Goal: Task Accomplishment & Management: Manage account settings

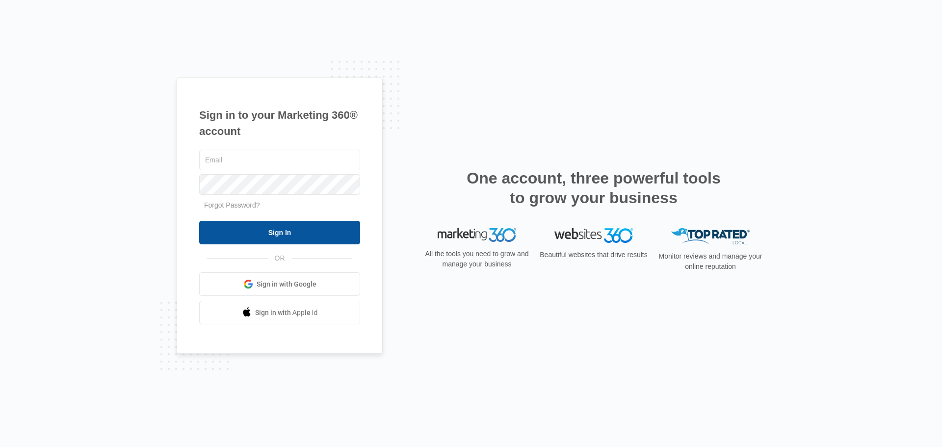
type input "[EMAIL_ADDRESS][DOMAIN_NAME]"
click at [279, 227] on input "Sign In" at bounding box center [279, 233] width 161 height 24
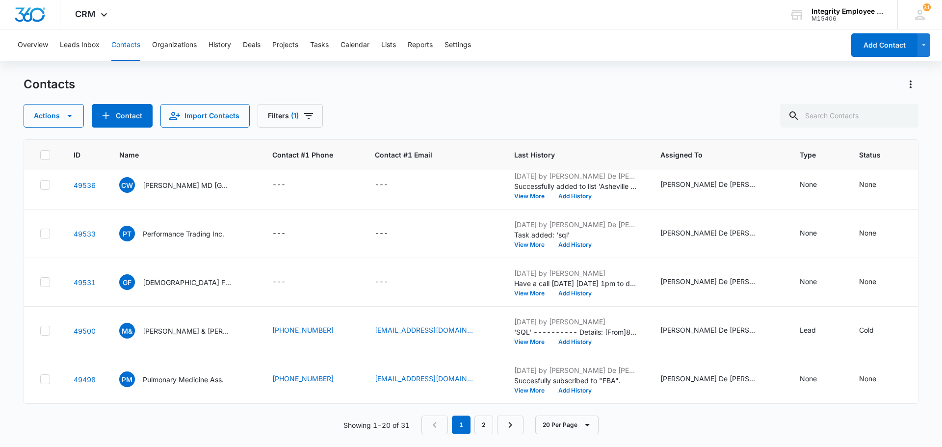
scroll to position [745, 0]
click at [482, 429] on link "2" at bounding box center [483, 424] width 19 height 19
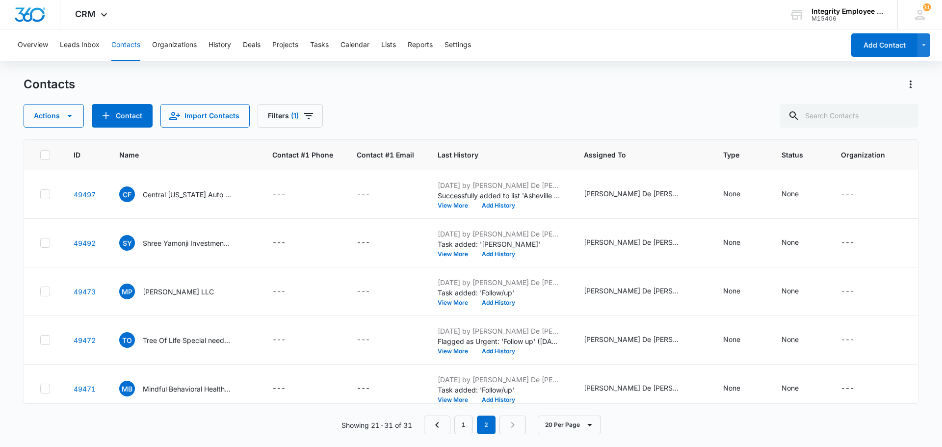
scroll to position [98, 0]
click at [467, 425] on link "1" at bounding box center [463, 424] width 19 height 19
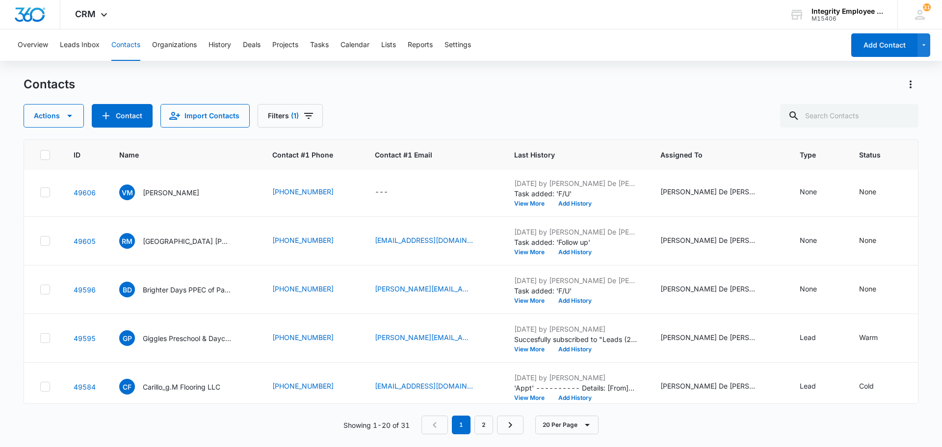
scroll to position [0, 0]
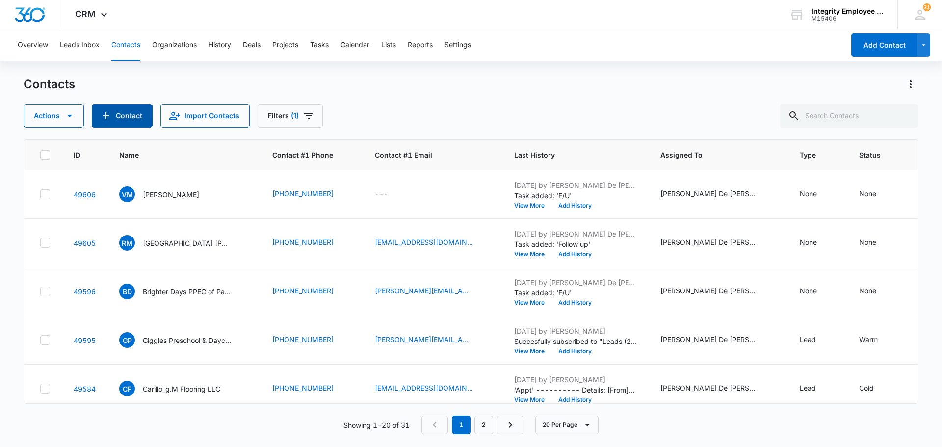
click at [147, 115] on button "Contact" at bounding box center [122, 116] width 61 height 24
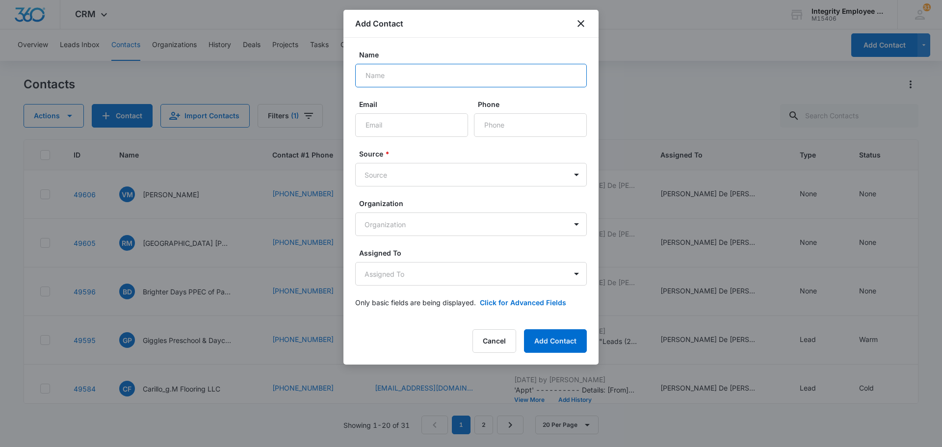
click at [409, 79] on input "Name" at bounding box center [471, 76] width 232 height 24
type input "JMP Remodeling Express LLC"
click at [492, 129] on input "Phone" at bounding box center [530, 125] width 113 height 24
type input "3"
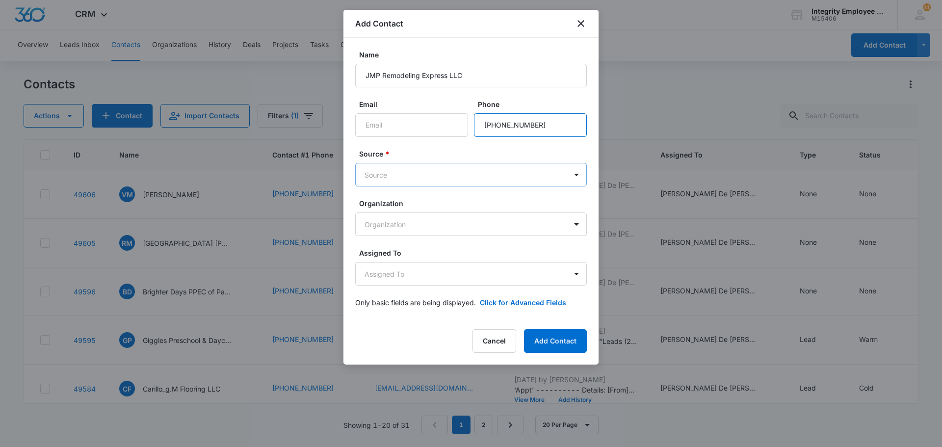
type input "[PHONE_NUMBER]"
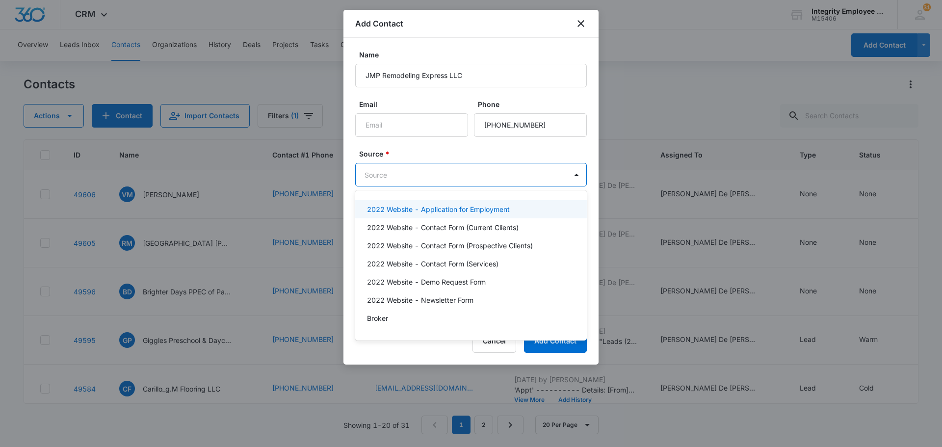
click at [548, 176] on body "CRM Apps Reputation Websites Forms CRM Email Social Shop Payments POS Content A…" at bounding box center [471, 223] width 942 height 447
type input "COL"
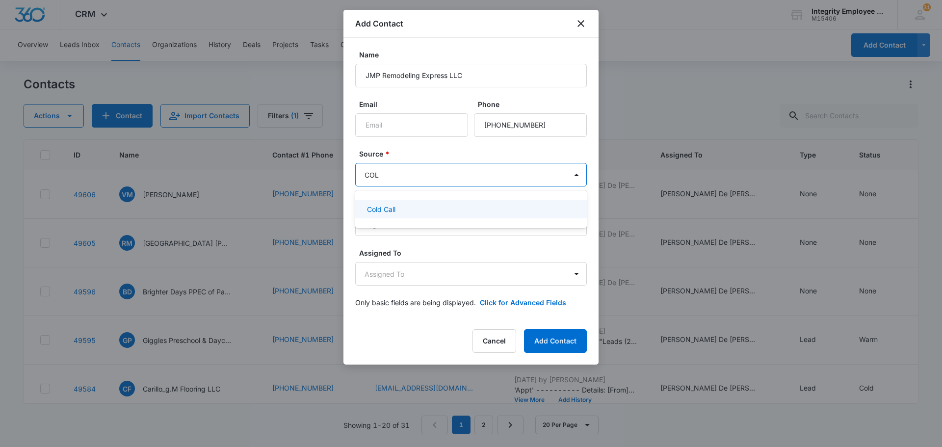
click at [484, 215] on div "Cold Call" at bounding box center [471, 209] width 232 height 18
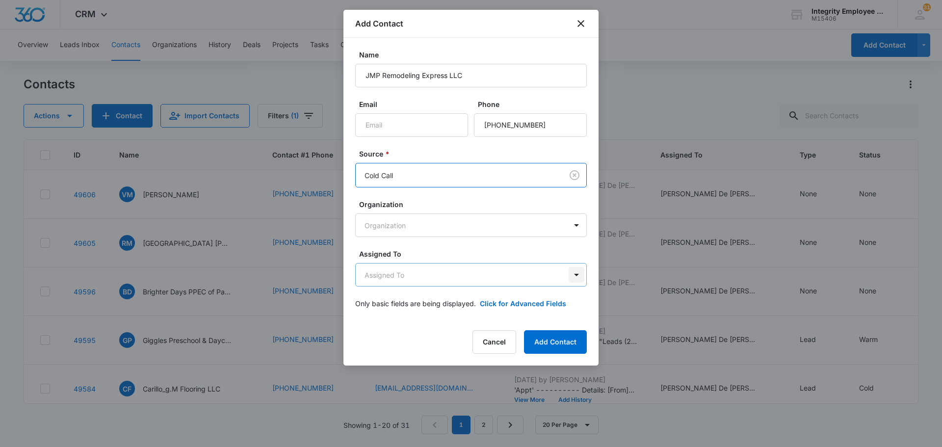
click at [576, 272] on body "CRM Apps Reputation Websites Forms CRM Email Social Shop Payments POS Content A…" at bounding box center [471, 223] width 942 height 447
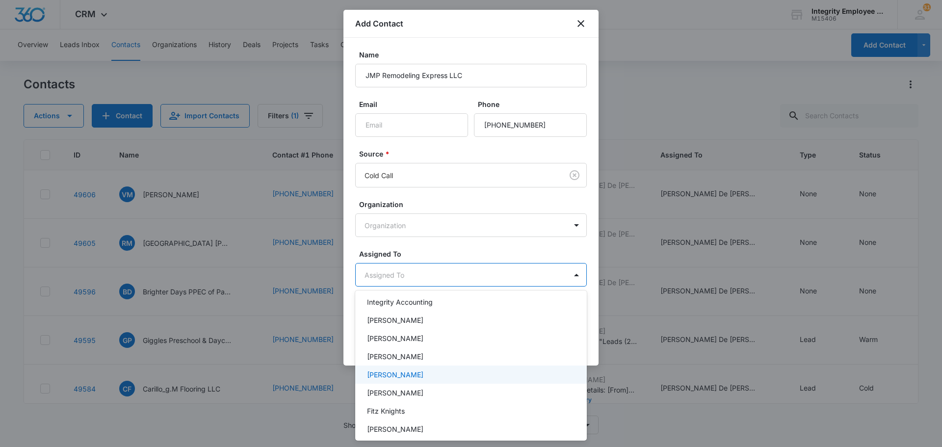
scroll to position [142, 0]
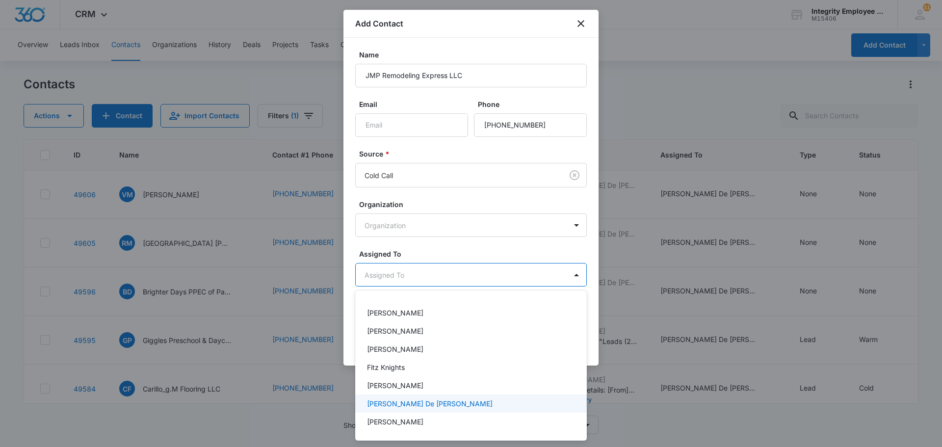
click at [417, 402] on p "[PERSON_NAME] De [PERSON_NAME]" at bounding box center [430, 403] width 126 height 10
click at [524, 30] on div at bounding box center [471, 223] width 942 height 447
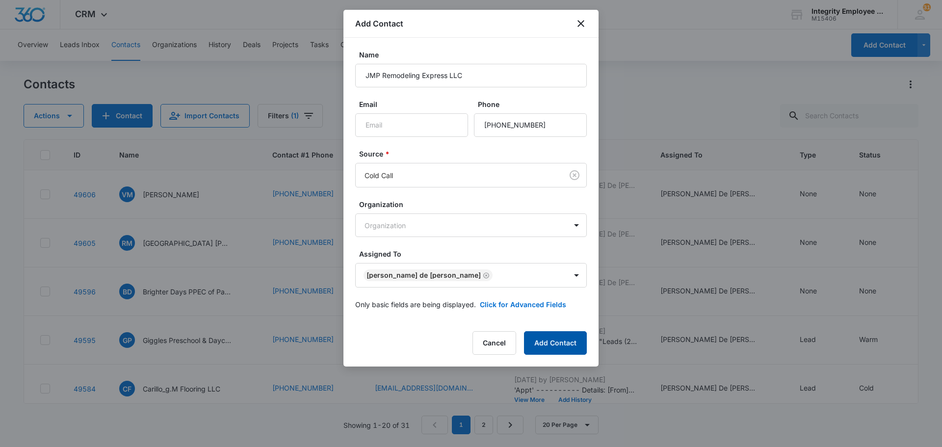
click at [551, 342] on button "Add Contact" at bounding box center [555, 343] width 63 height 24
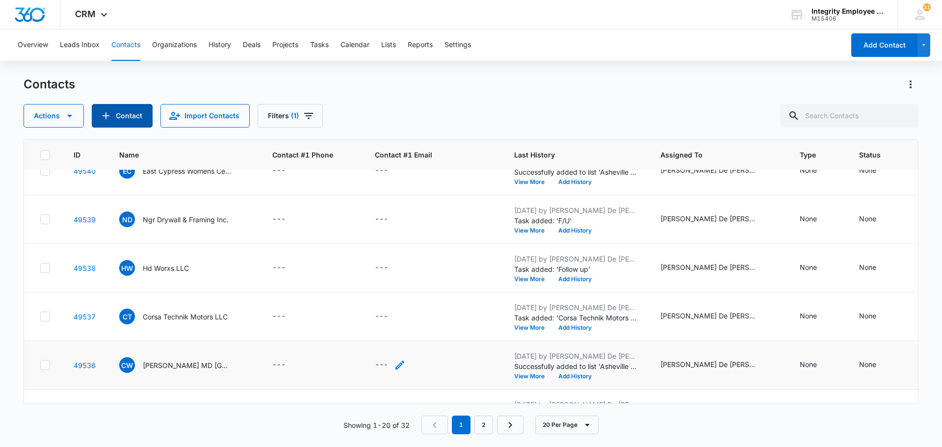
scroll to position [745, 0]
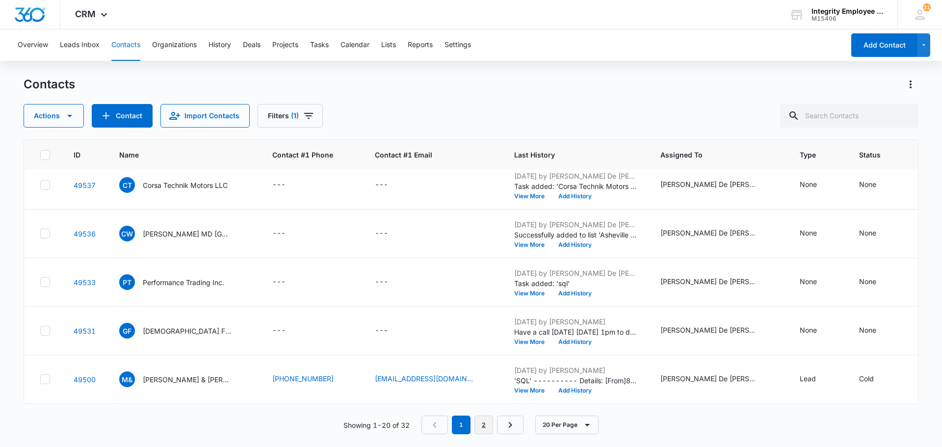
click at [488, 426] on link "2" at bounding box center [483, 424] width 19 height 19
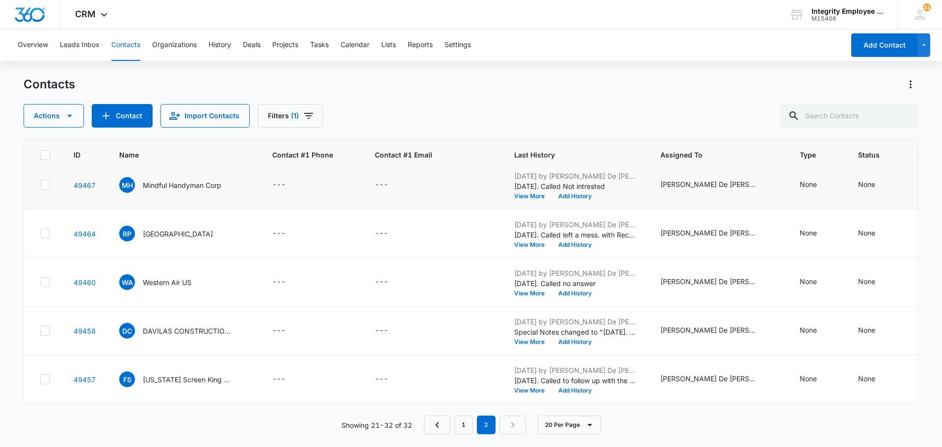
scroll to position [357, 0]
click at [459, 425] on link "1" at bounding box center [463, 424] width 19 height 19
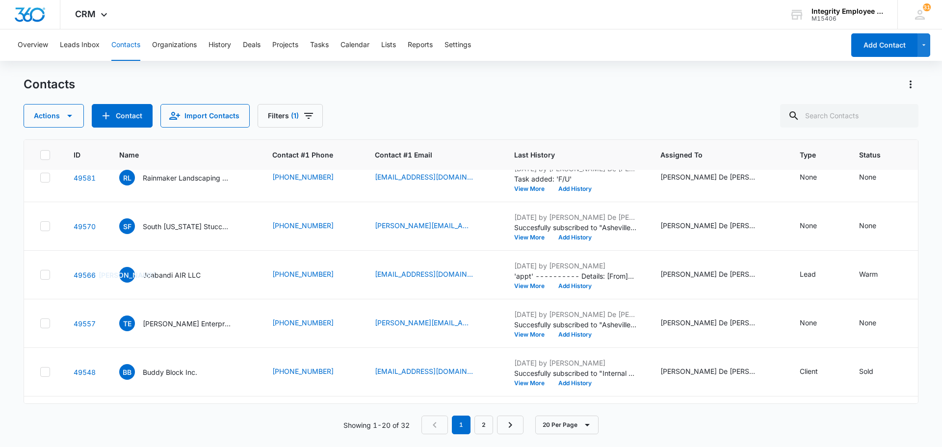
scroll to position [0, 0]
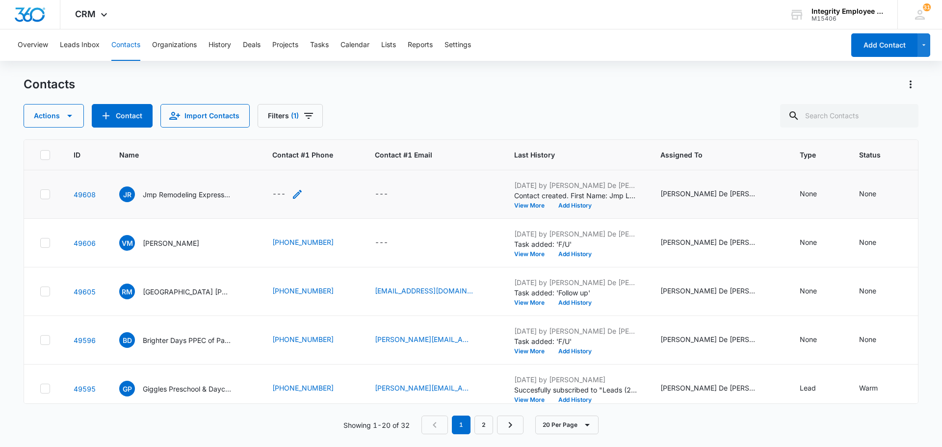
click at [283, 195] on div "---" at bounding box center [278, 194] width 13 height 12
click at [259, 133] on input "Contact #1 Phone" at bounding box center [293, 132] width 124 height 24
type input "[PHONE_NUMBER]"
click at [336, 161] on button "Save" at bounding box center [340, 162] width 29 height 19
click at [323, 42] on button "Tasks" at bounding box center [319, 44] width 19 height 31
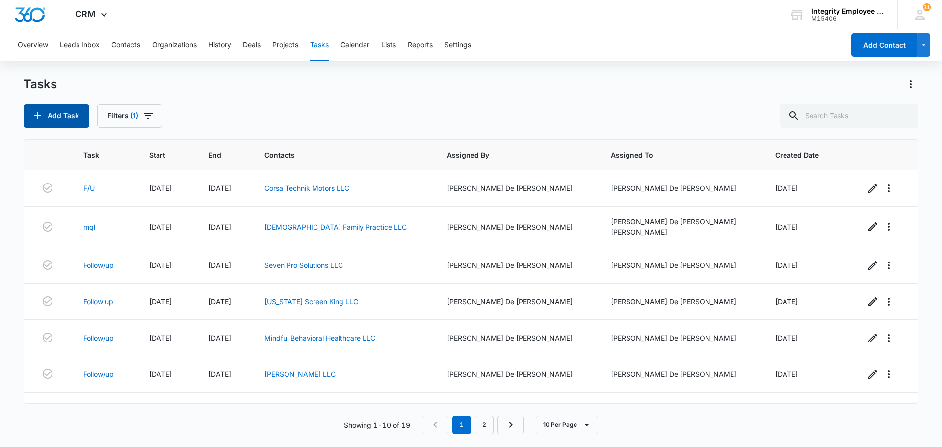
click at [69, 111] on button "Add Task" at bounding box center [57, 116] width 66 height 24
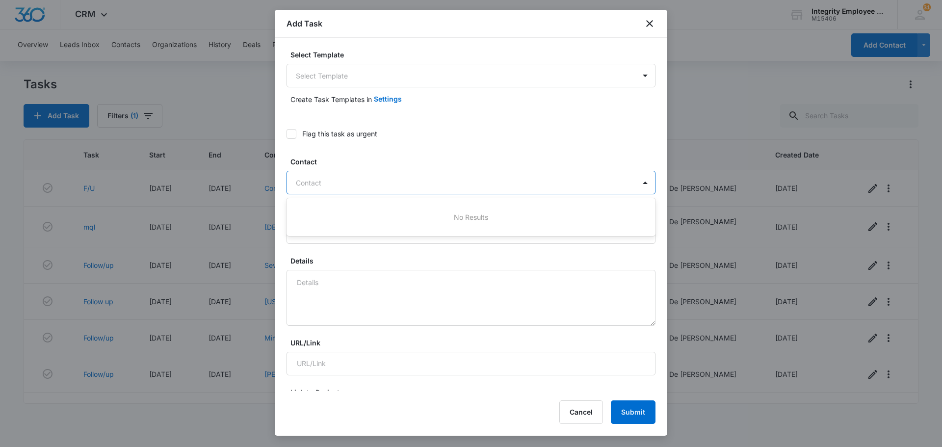
click at [471, 179] on div at bounding box center [465, 183] width 338 height 12
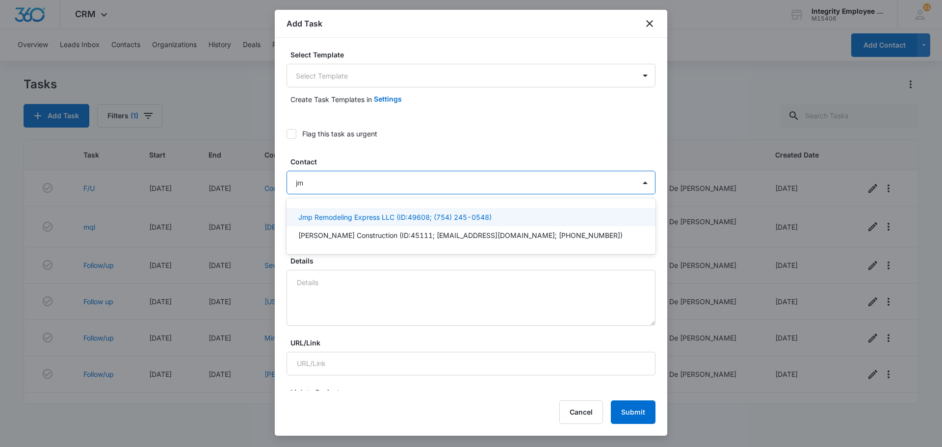
type input "j"
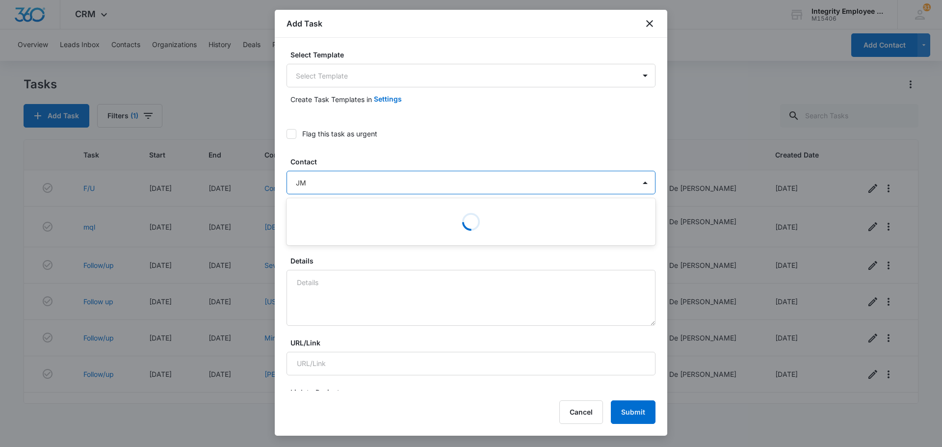
type input "JMP"
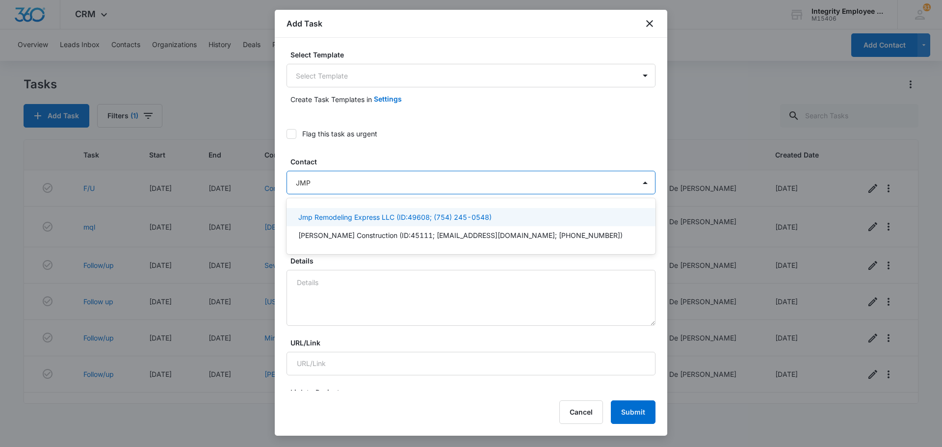
click at [392, 220] on p "Jmp Remodeling Express LLC (ID:49608; (754) 245-0548)" at bounding box center [394, 217] width 193 height 10
click at [561, 141] on div "Flag this task as urgent" at bounding box center [470, 134] width 369 height 22
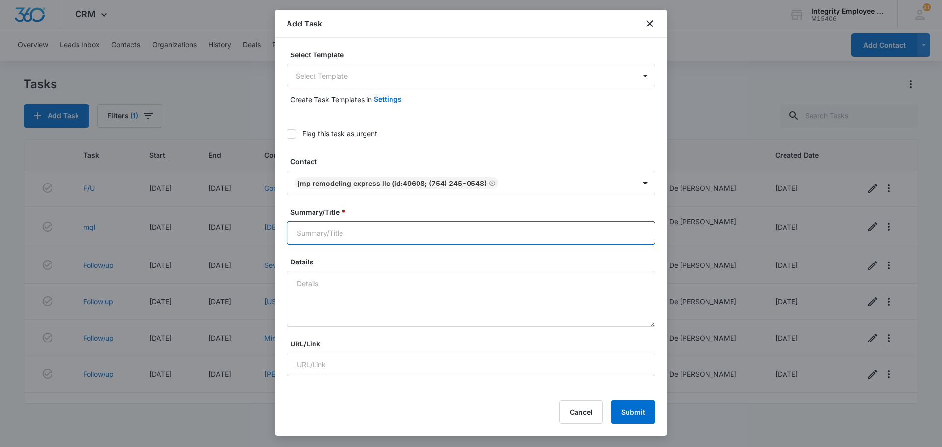
click at [338, 228] on input "Summary/Title *" at bounding box center [470, 233] width 369 height 24
type input "f"
type input "F/U"
click at [368, 299] on textarea "Details" at bounding box center [470, 299] width 369 height 56
type textarea "c"
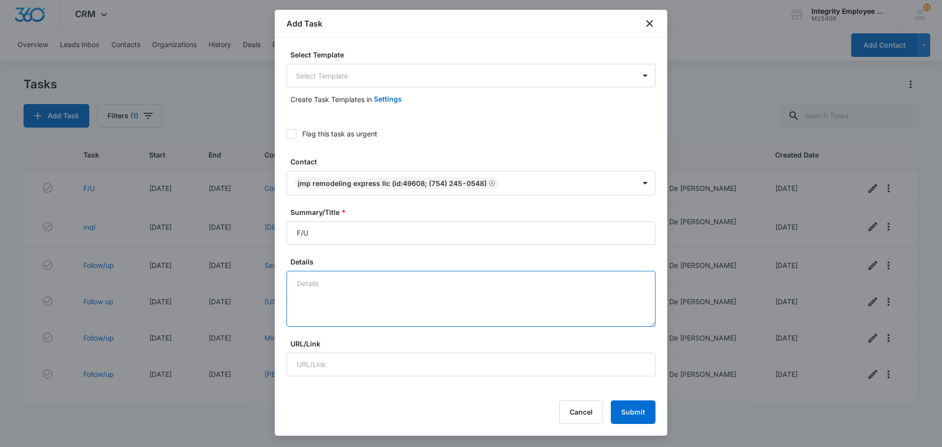
type textarea "c"
type textarea "Call client on [DATE]. [PERSON_NAME]"
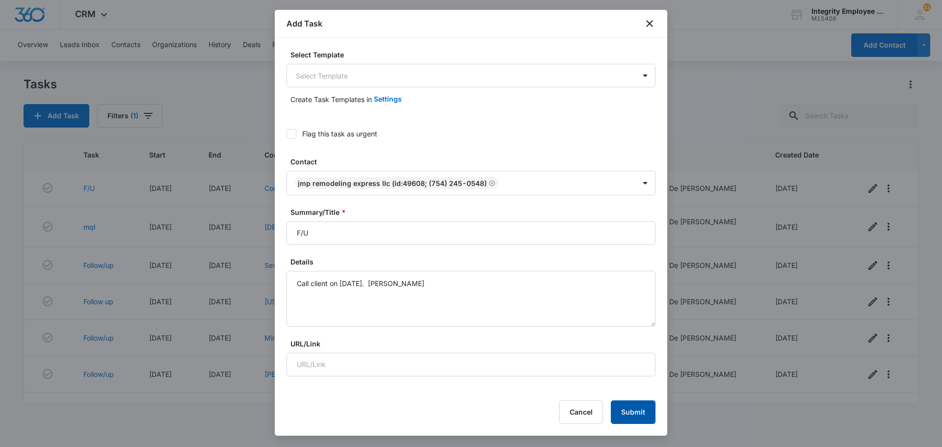
click at [627, 409] on button "Submit" at bounding box center [633, 412] width 45 height 24
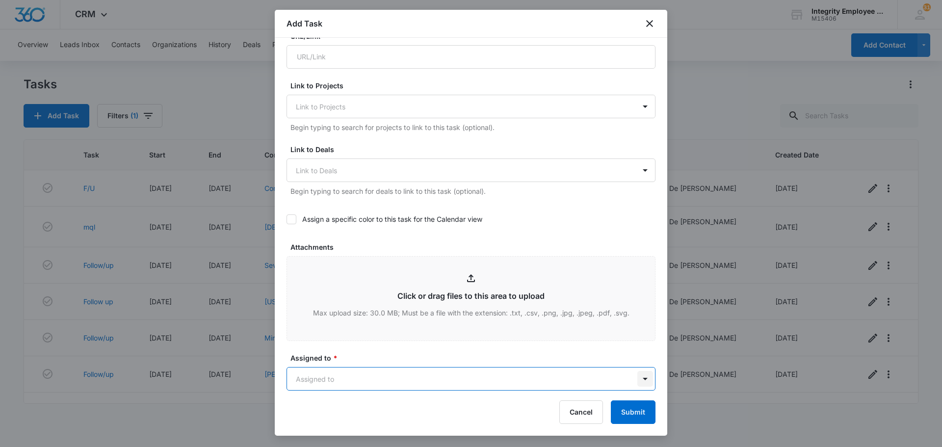
click at [635, 380] on body "CRM Apps Reputation Websites Forms CRM Email Social Shop Payments POS Content A…" at bounding box center [471, 223] width 942 height 447
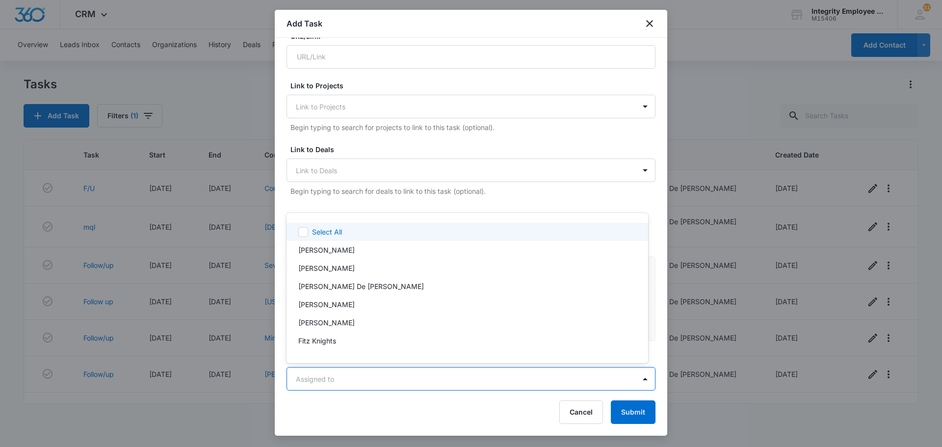
scroll to position [19, 0]
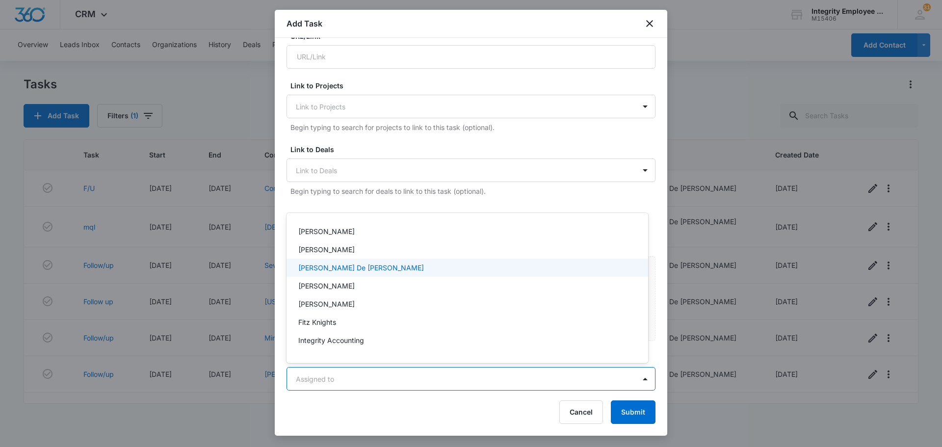
click at [346, 268] on p "[PERSON_NAME] De [PERSON_NAME]" at bounding box center [361, 267] width 126 height 10
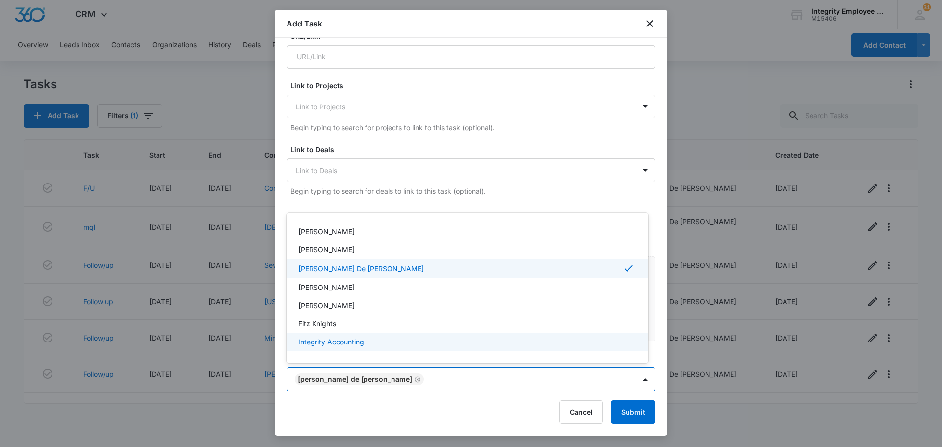
click at [628, 408] on div at bounding box center [471, 223] width 942 height 447
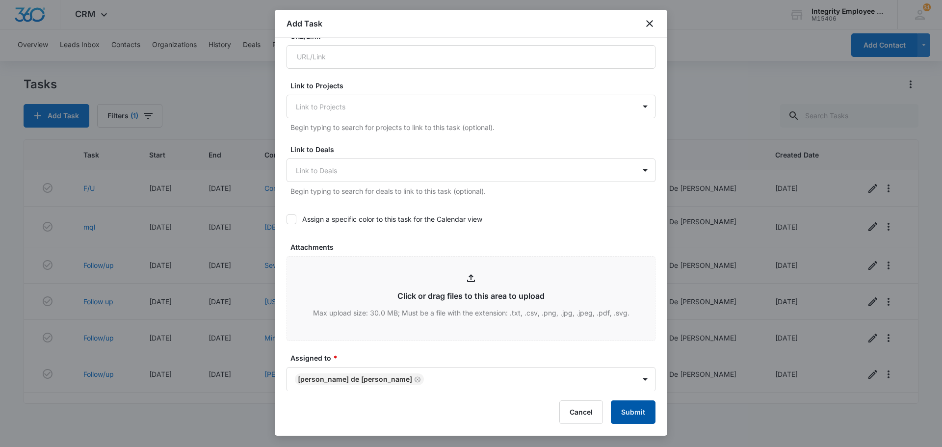
click at [632, 412] on button "Submit" at bounding box center [633, 412] width 45 height 24
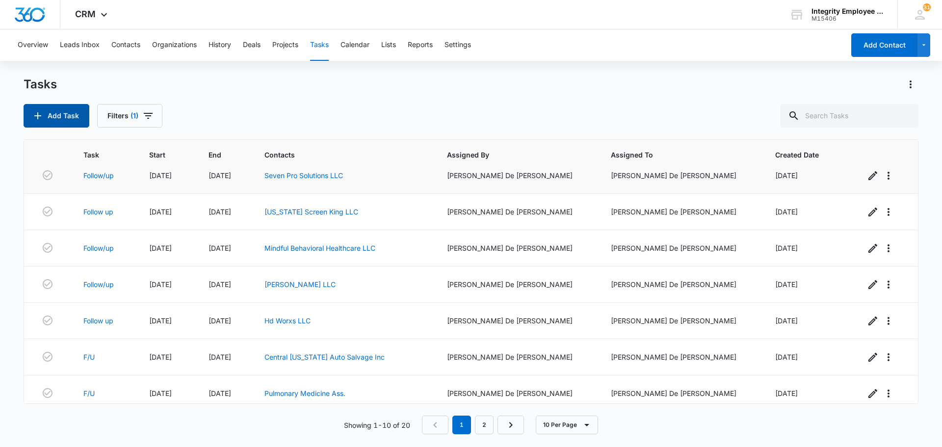
scroll to position [138, 0]
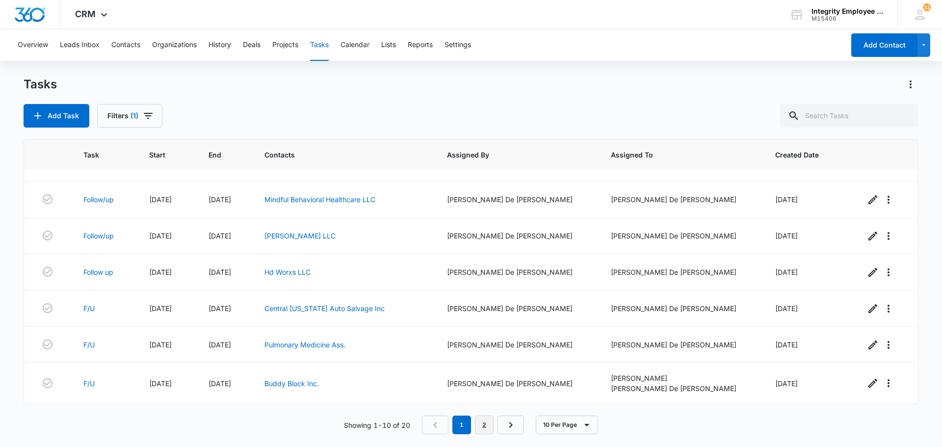
click at [488, 423] on link "2" at bounding box center [484, 424] width 19 height 19
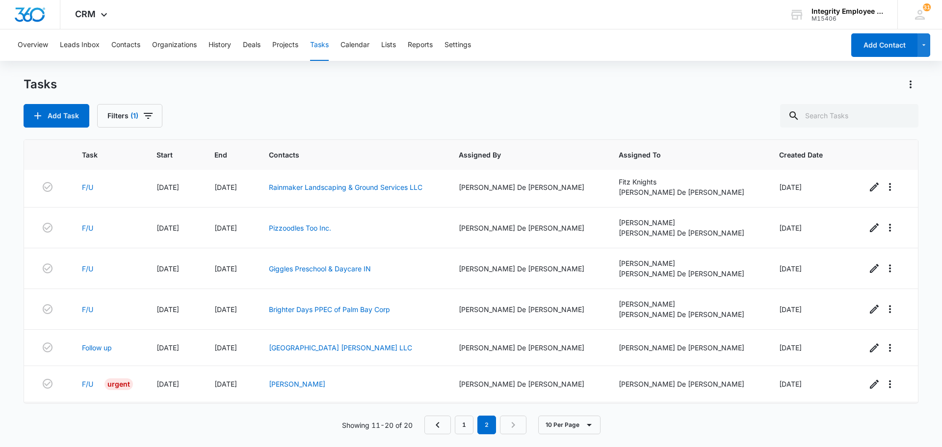
scroll to position [156, 0]
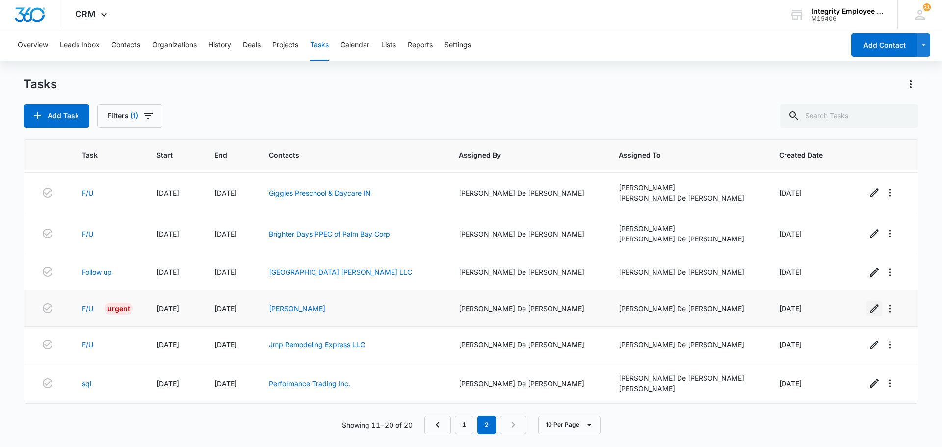
click at [868, 311] on icon "button" at bounding box center [874, 309] width 12 height 12
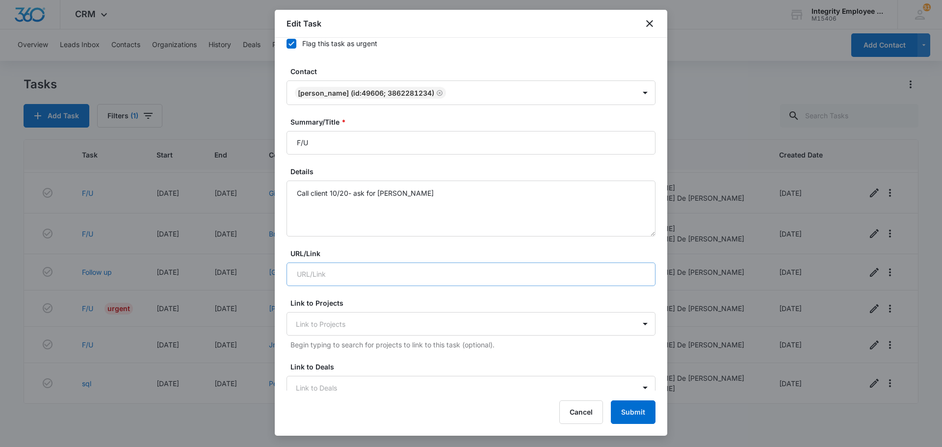
scroll to position [0, 0]
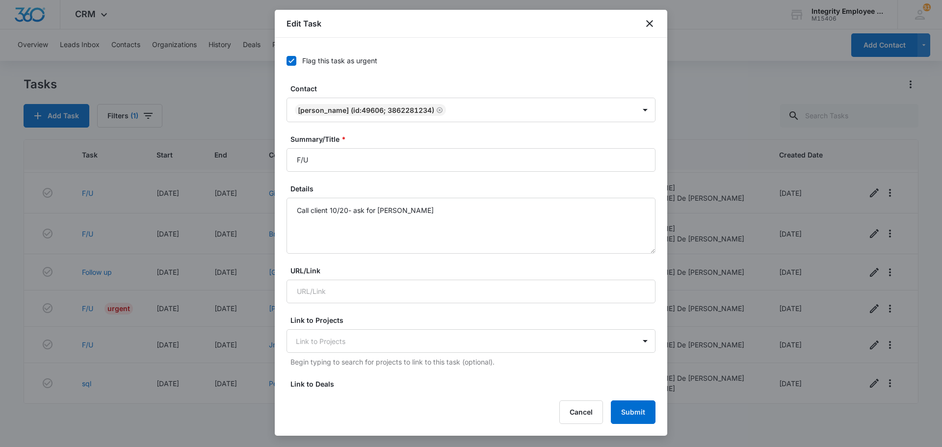
click at [293, 61] on icon at bounding box center [291, 60] width 9 height 9
click at [286, 61] on input "Flag this task as urgent" at bounding box center [286, 61] width 0 height 0
click at [640, 416] on button "Submit" at bounding box center [633, 412] width 45 height 24
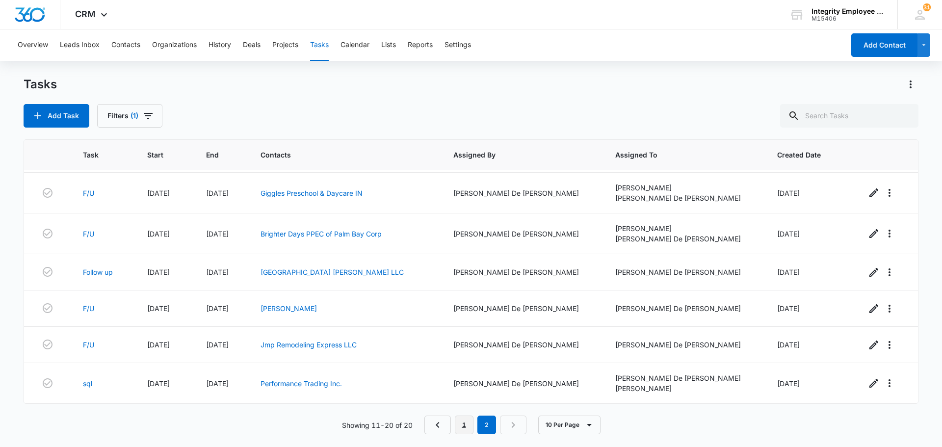
click at [469, 426] on link "1" at bounding box center [464, 424] width 19 height 19
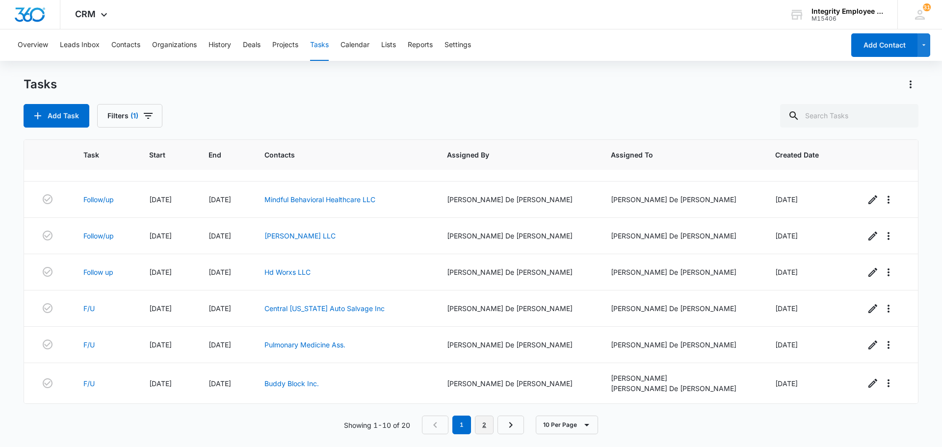
click at [488, 424] on link "2" at bounding box center [484, 424] width 19 height 19
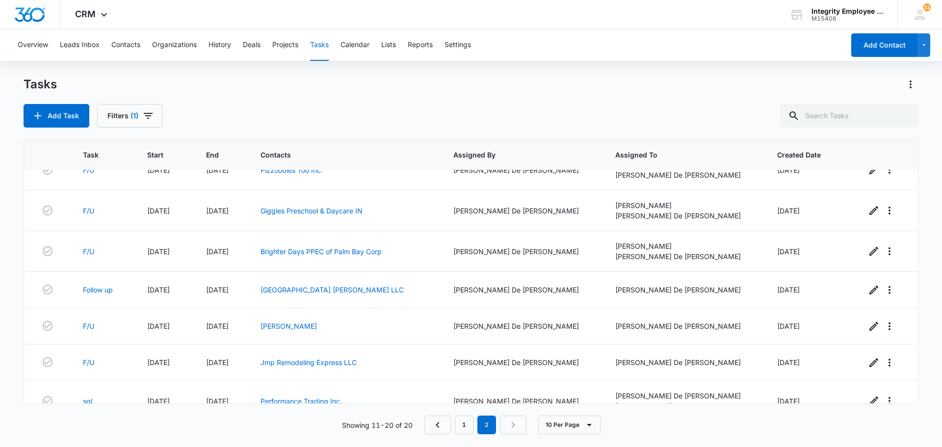
scroll to position [156, 0]
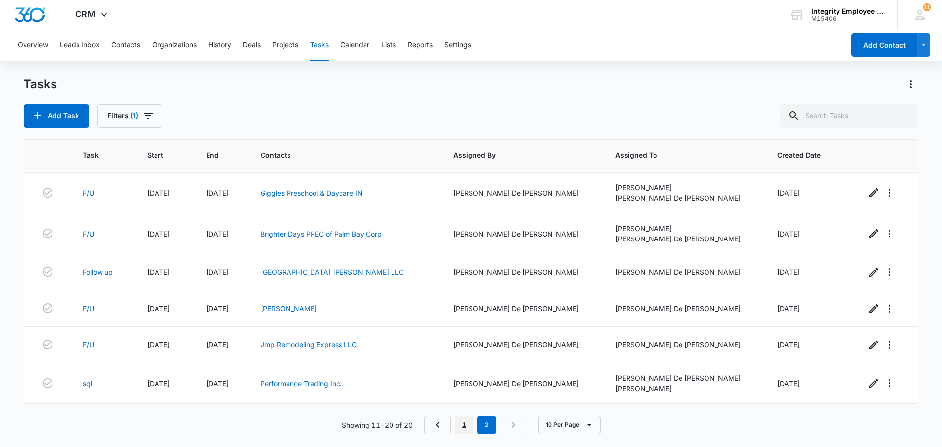
click at [466, 428] on link "1" at bounding box center [464, 424] width 19 height 19
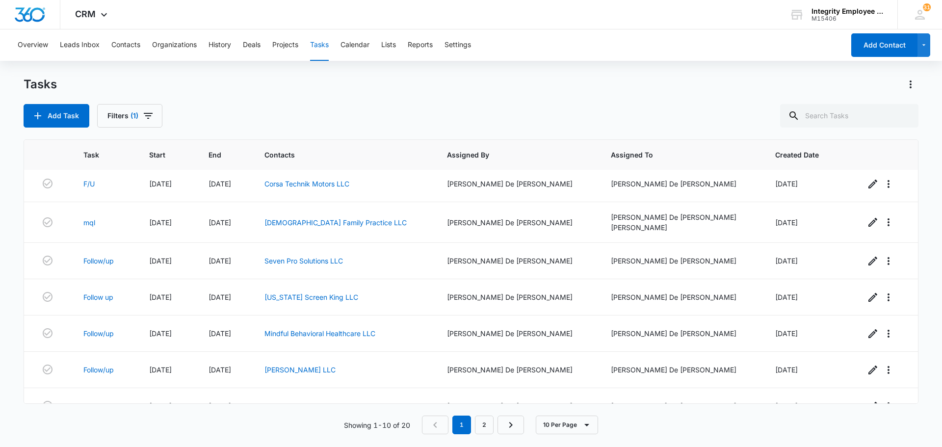
scroll to position [0, 0]
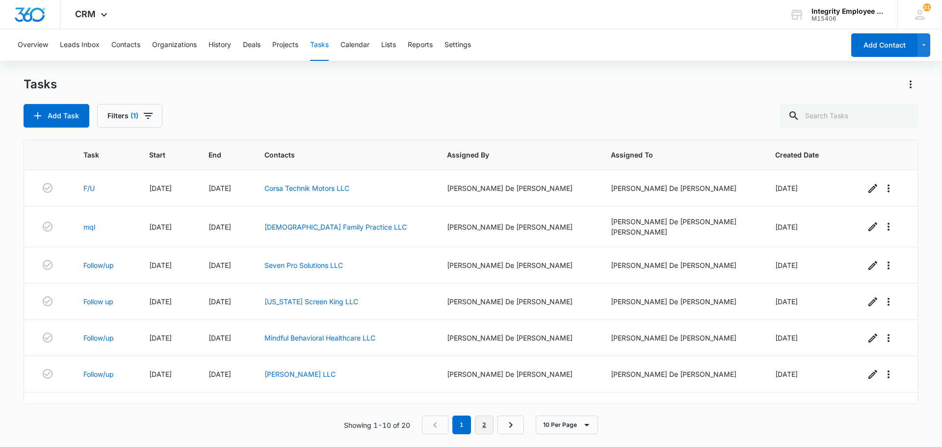
click at [489, 426] on link "2" at bounding box center [484, 424] width 19 height 19
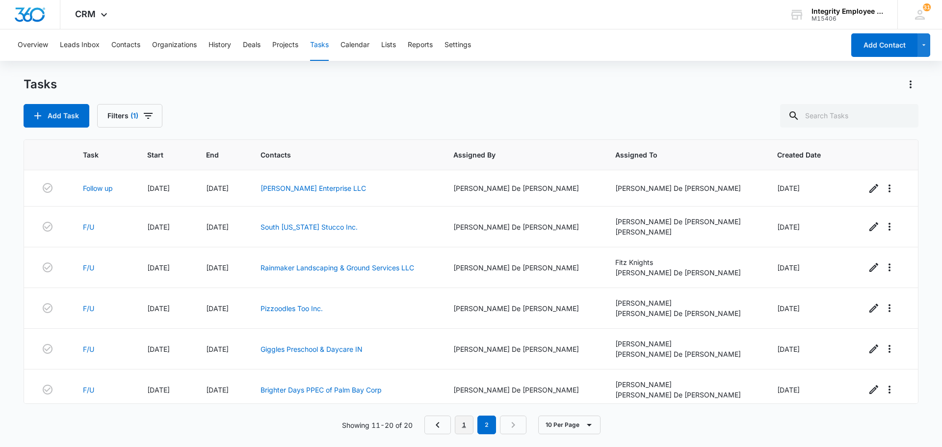
click at [466, 422] on link "1" at bounding box center [464, 424] width 19 height 19
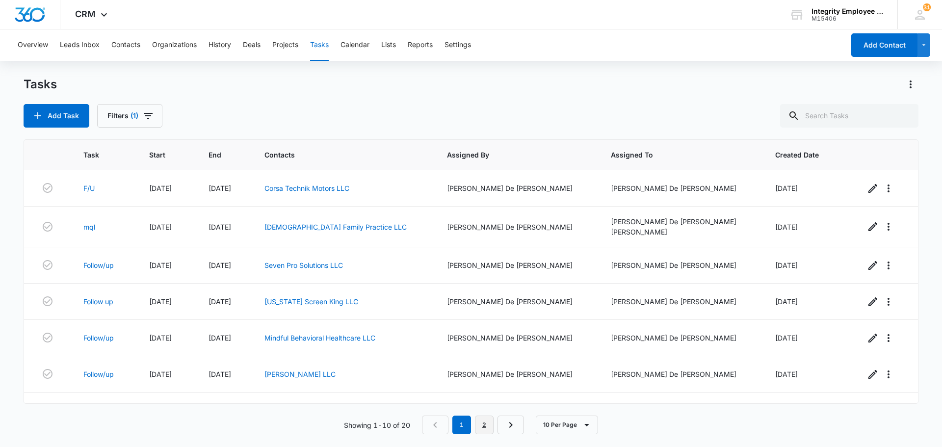
click at [487, 424] on link "2" at bounding box center [484, 424] width 19 height 19
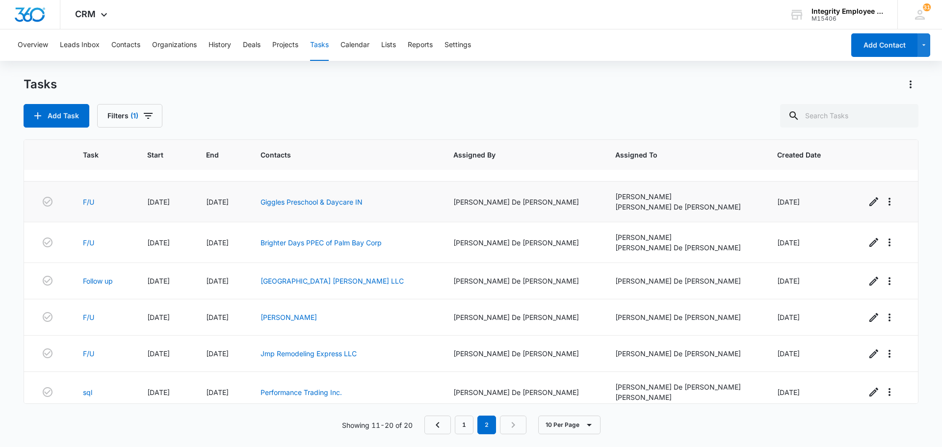
scroll to position [156, 0]
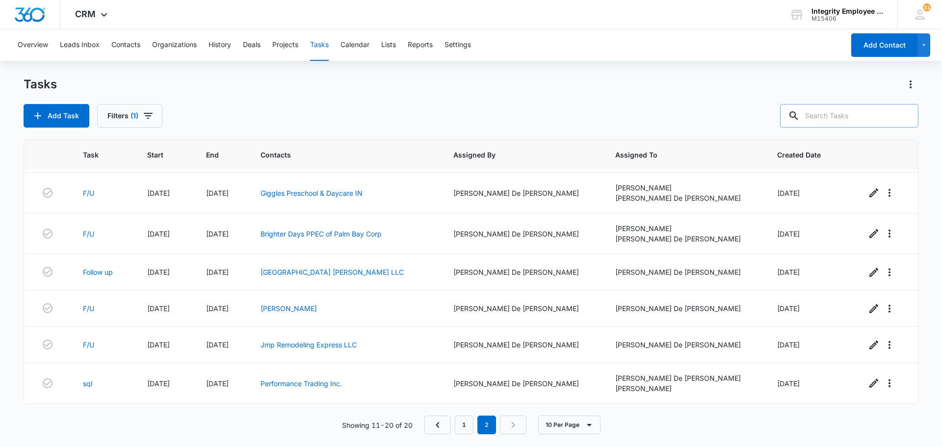
click at [833, 120] on input "text" at bounding box center [849, 116] width 138 height 24
type input "[PERSON_NAME] family"
click at [517, 425] on nav "1 2" at bounding box center [475, 424] width 102 height 19
click at [469, 419] on link "1" at bounding box center [464, 424] width 19 height 19
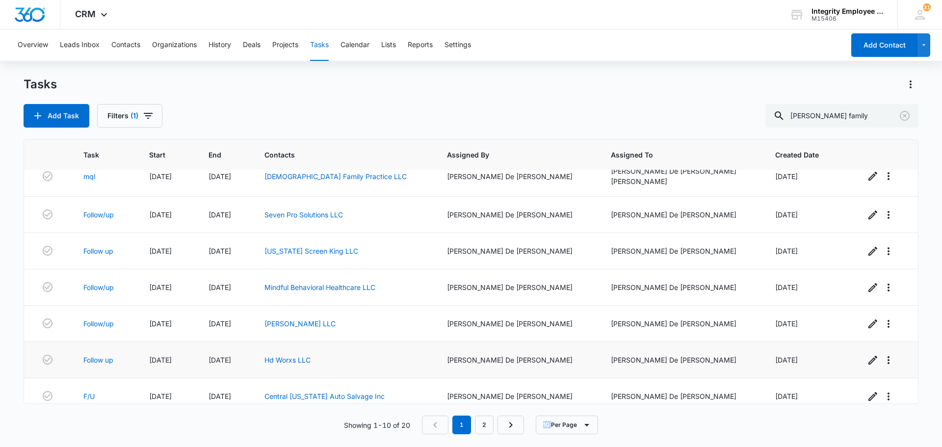
scroll to position [138, 0]
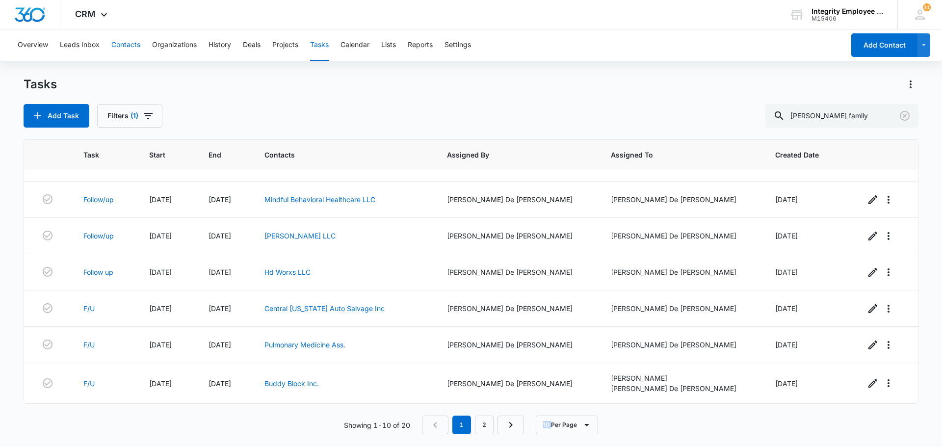
click at [114, 42] on button "Contacts" at bounding box center [125, 44] width 29 height 31
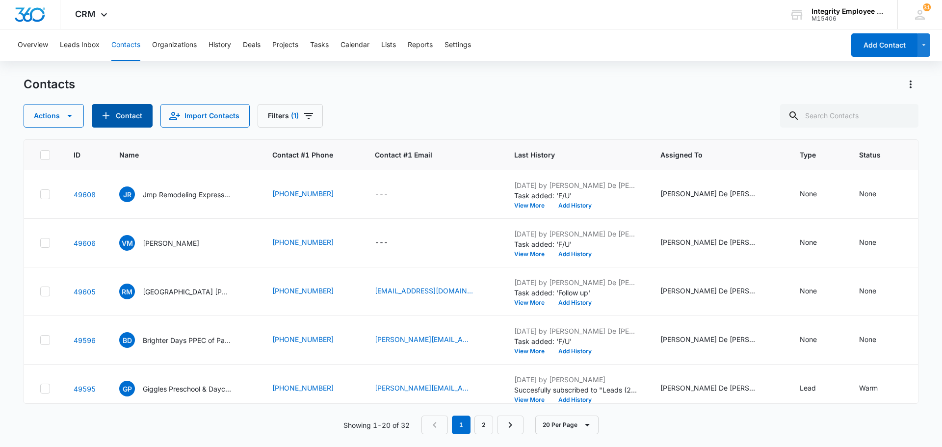
click at [119, 117] on button "Contact" at bounding box center [122, 116] width 61 height 24
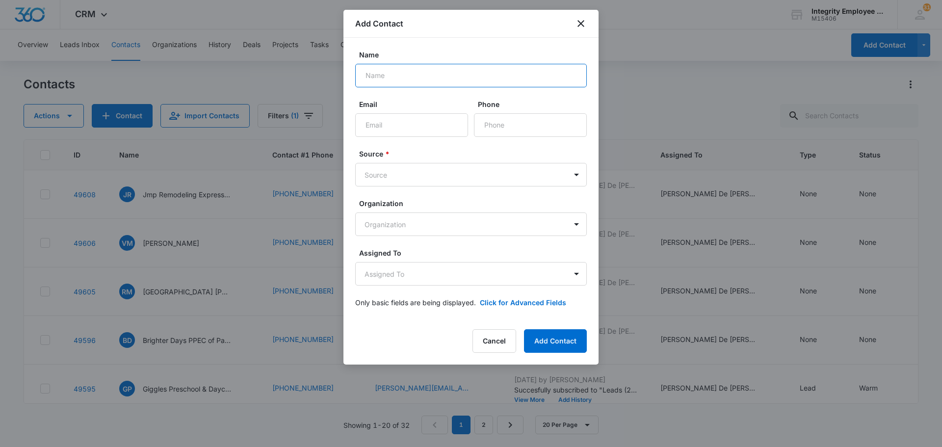
click at [414, 72] on input "Name" at bounding box center [471, 76] width 232 height 24
type input "[PERSON_NAME] Family Cleaning Services"
click at [500, 121] on input "Phone" at bounding box center [530, 125] width 113 height 24
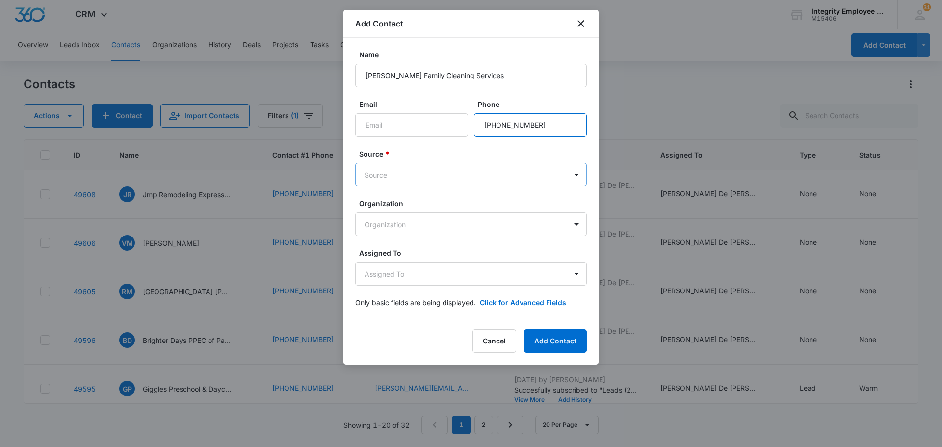
type input "[PHONE_NUMBER]"
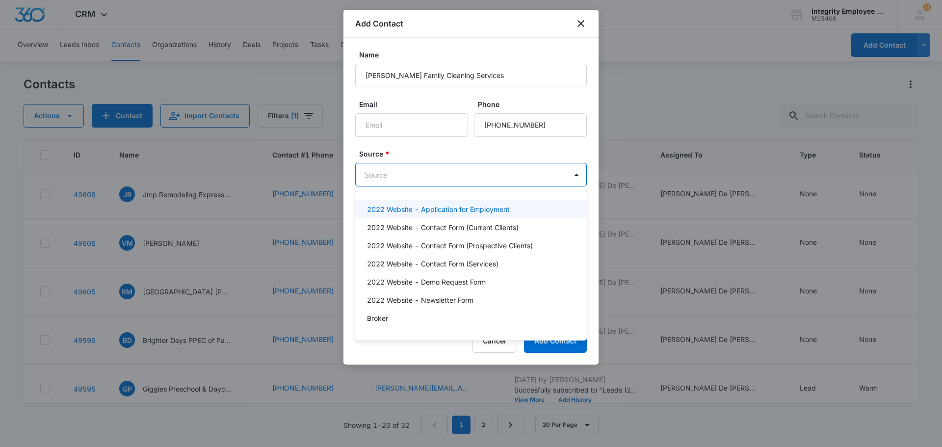
click at [549, 176] on body "CRM Apps Reputation Websites Forms CRM Email Social Shop Payments POS Content A…" at bounding box center [471, 223] width 942 height 447
type input "col"
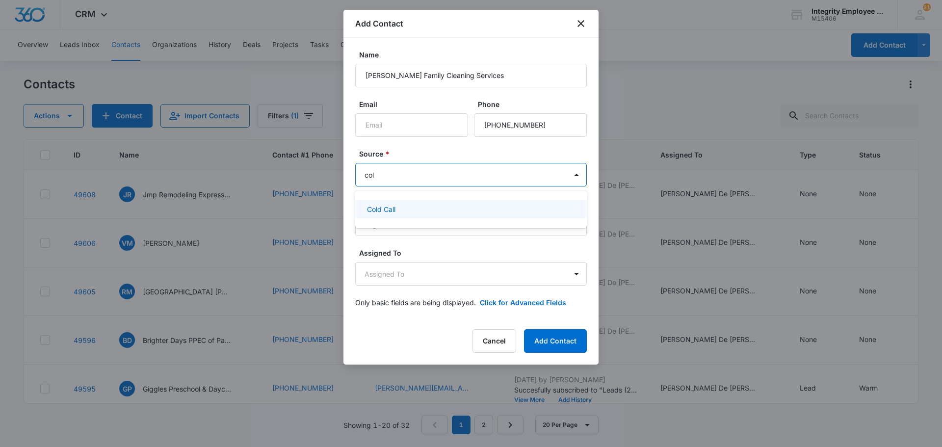
click at [475, 207] on div "Cold Call" at bounding box center [470, 209] width 206 height 10
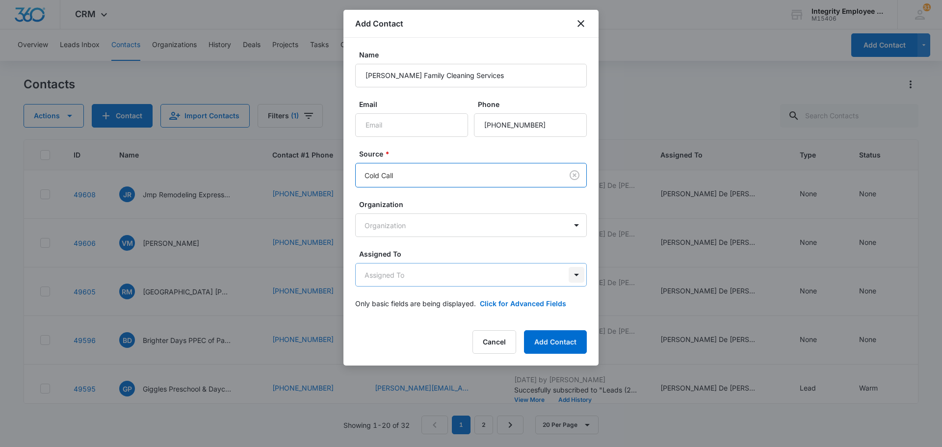
click at [575, 272] on body "CRM Apps Reputation Websites Forms CRM Email Social Shop Payments POS Content A…" at bounding box center [471, 223] width 942 height 447
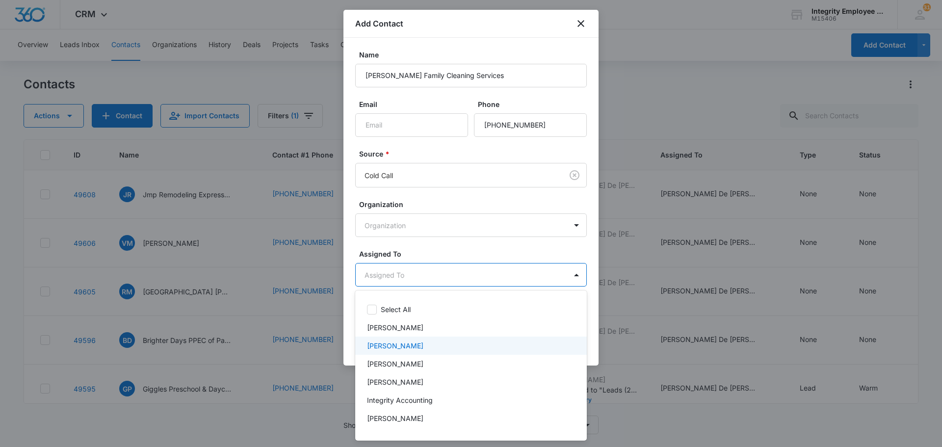
scroll to position [142, 0]
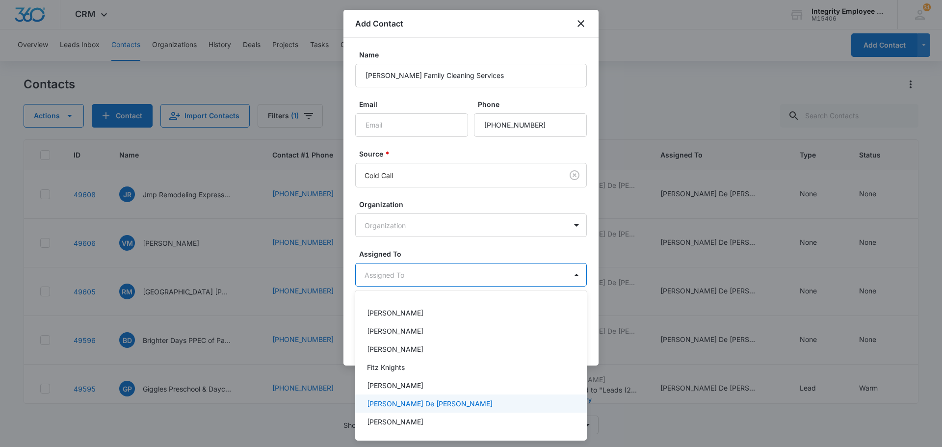
click at [410, 402] on p "[PERSON_NAME] De [PERSON_NAME]" at bounding box center [430, 403] width 126 height 10
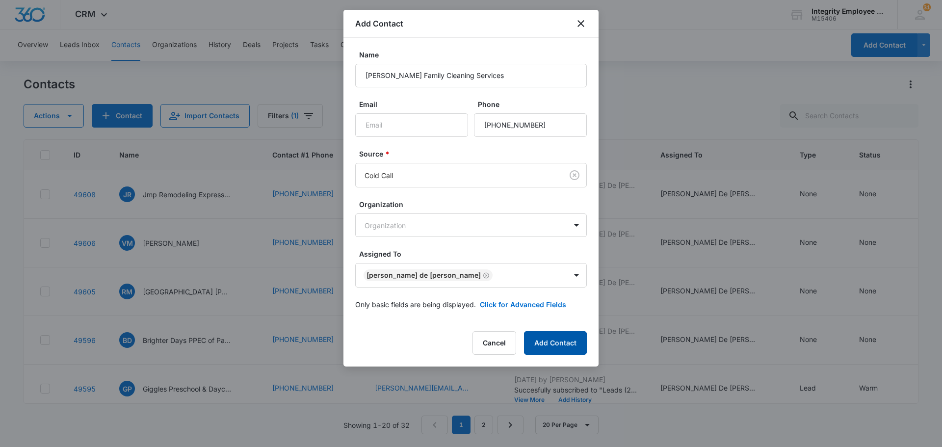
click at [575, 342] on button "Add Contact" at bounding box center [555, 343] width 63 height 24
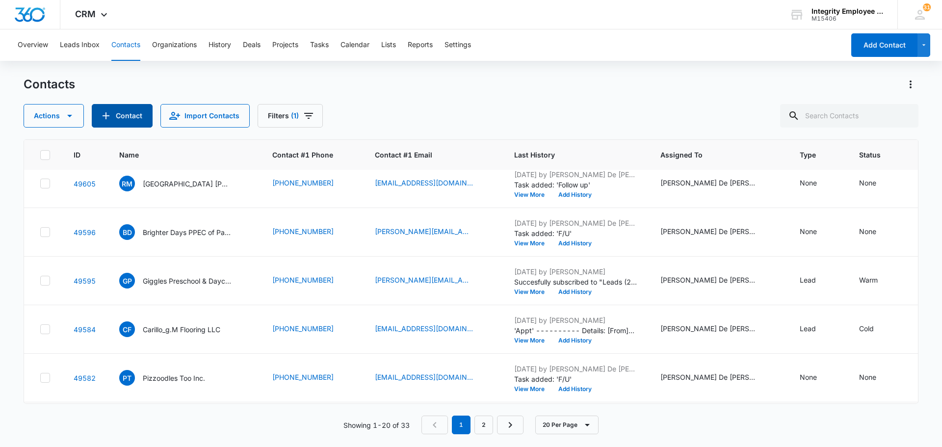
scroll to position [0, 0]
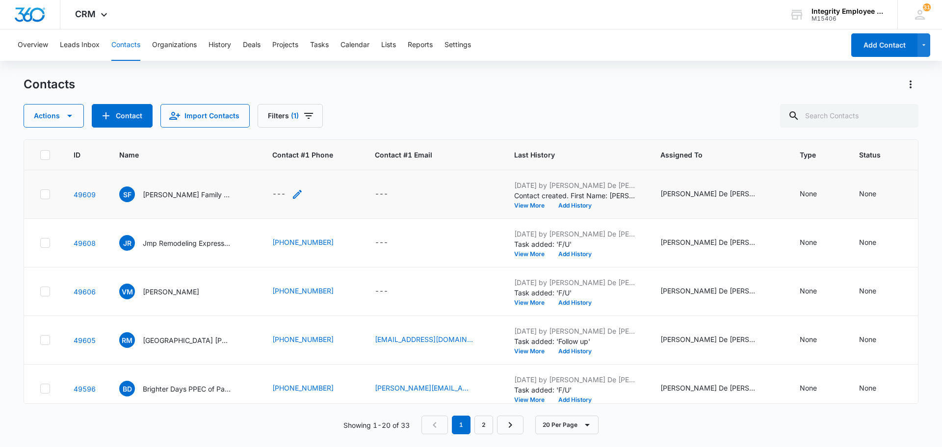
click at [280, 194] on div "---" at bounding box center [278, 194] width 13 height 12
click at [283, 130] on input "Contact #1 Phone" at bounding box center [293, 132] width 124 height 24
type input "[PHONE_NUMBER]"
click at [337, 163] on button "Save" at bounding box center [340, 162] width 29 height 19
click at [329, 45] on button "Tasks" at bounding box center [319, 44] width 19 height 31
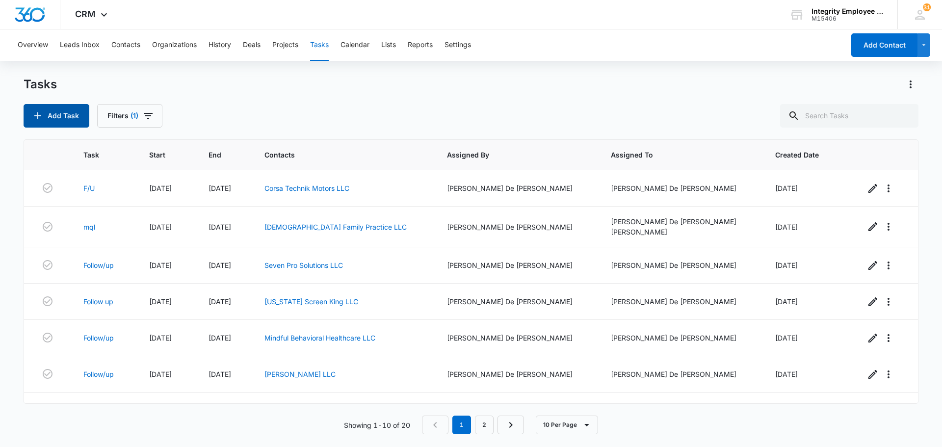
click at [58, 119] on button "Add Task" at bounding box center [57, 116] width 66 height 24
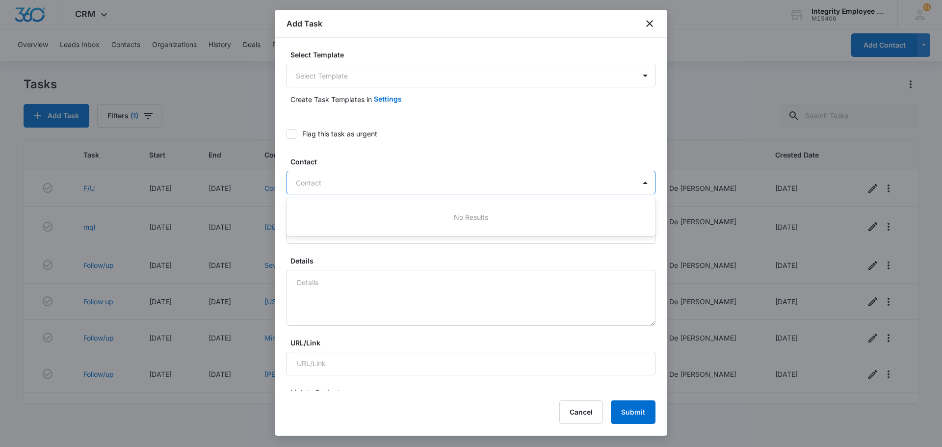
click at [338, 183] on div at bounding box center [465, 183] width 338 height 12
type input "[PERSON_NAME]"
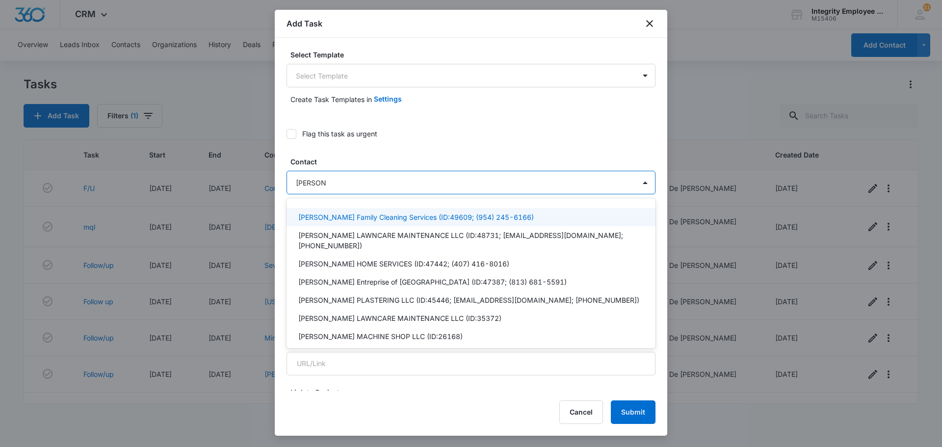
click at [394, 217] on p "[PERSON_NAME] Family Cleaning Services (ID:49609; (954) 245-6166)" at bounding box center [415, 217] width 235 height 10
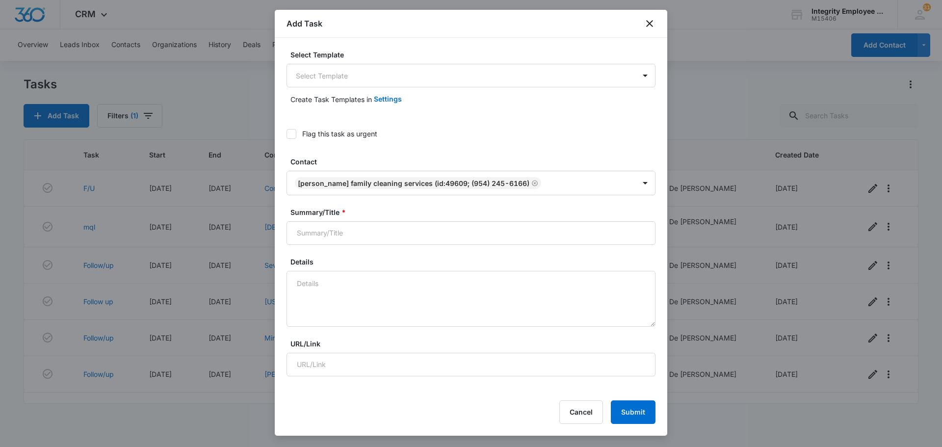
click at [543, 96] on div "Create Task Templates in Settings" at bounding box center [470, 99] width 369 height 24
click at [414, 237] on input "Summary/Title *" at bounding box center [470, 233] width 369 height 24
type input "F/U"
click at [436, 301] on textarea "Details" at bounding box center [470, 299] width 369 height 56
type textarea "c"
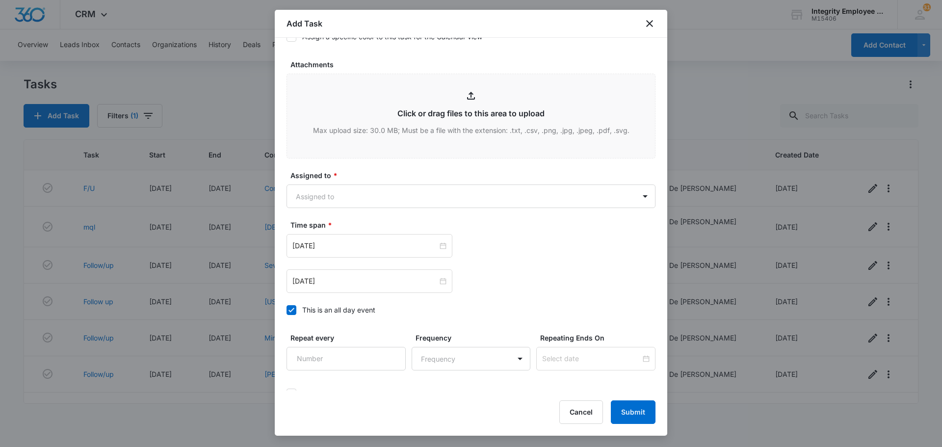
scroll to position [491, 0]
type textarea "Call client [DATE]"
click at [616, 202] on body "CRM Apps Reputation Websites Forms CRM Email Social Shop Payments POS Content A…" at bounding box center [471, 223] width 942 height 447
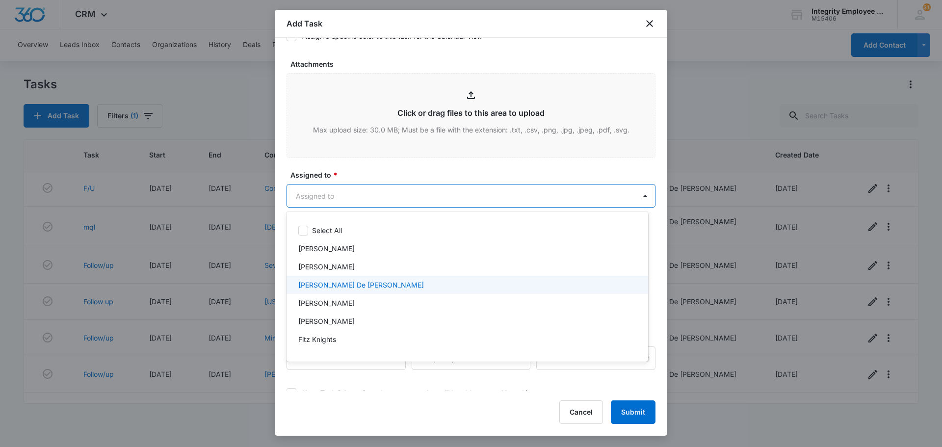
click at [320, 285] on p "[PERSON_NAME] De [PERSON_NAME]" at bounding box center [361, 285] width 126 height 10
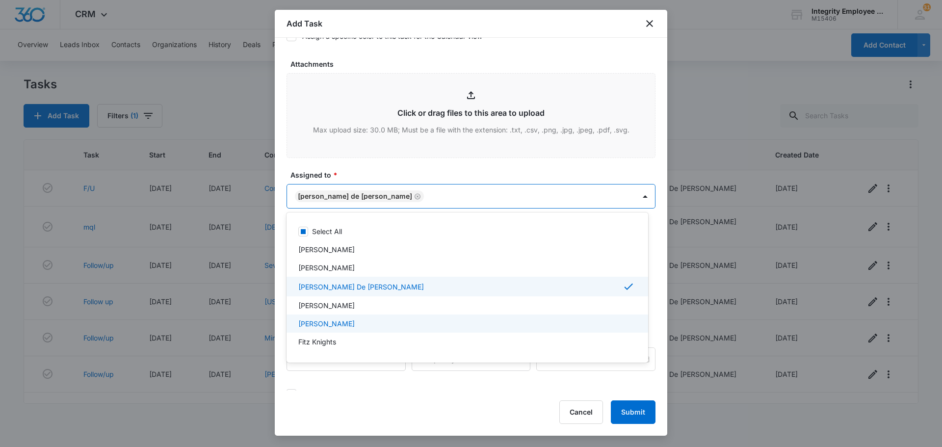
click at [632, 413] on div at bounding box center [471, 223] width 942 height 447
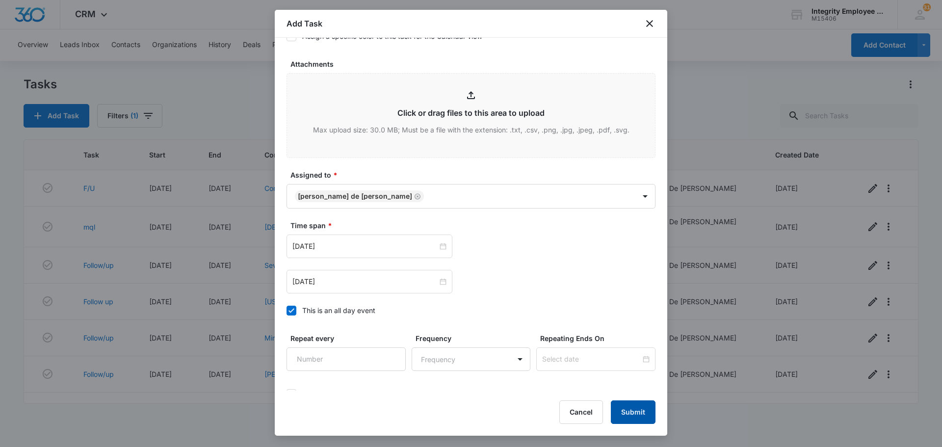
click at [633, 409] on button "Submit" at bounding box center [633, 412] width 45 height 24
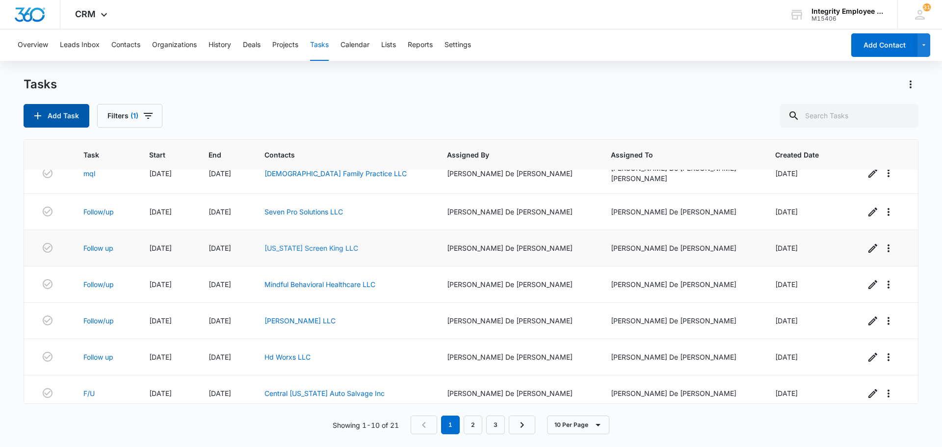
scroll to position [0, 0]
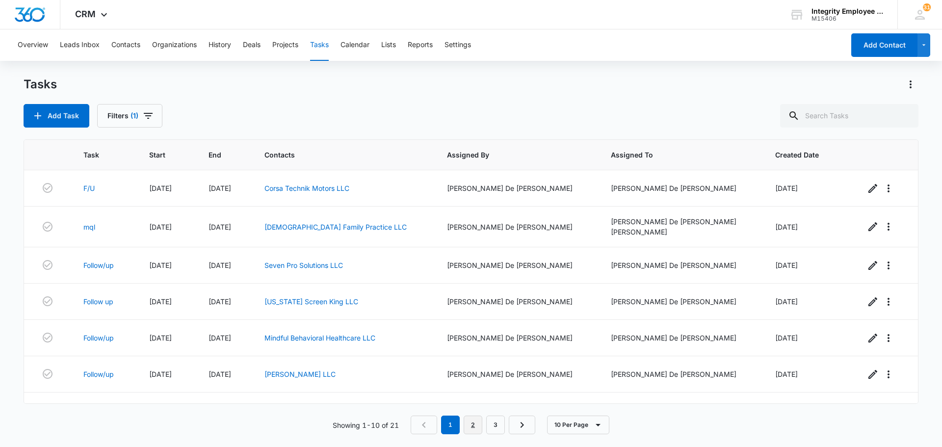
click at [472, 424] on link "2" at bounding box center [473, 424] width 19 height 19
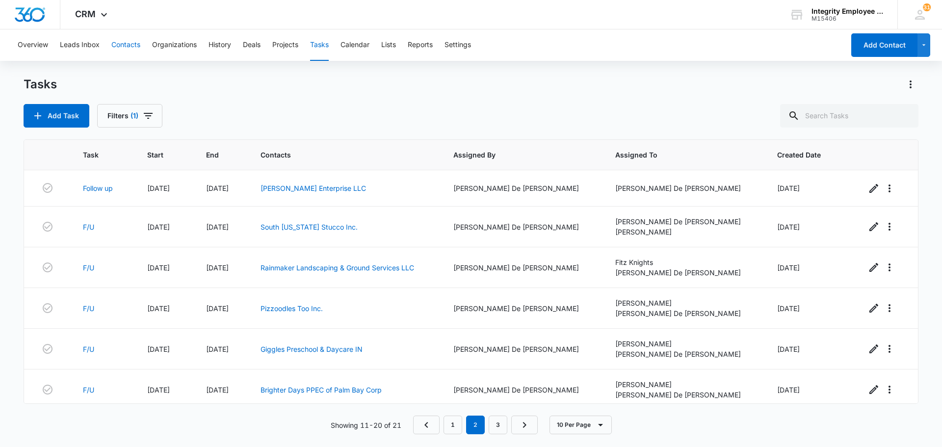
click at [129, 43] on button "Contacts" at bounding box center [125, 44] width 29 height 31
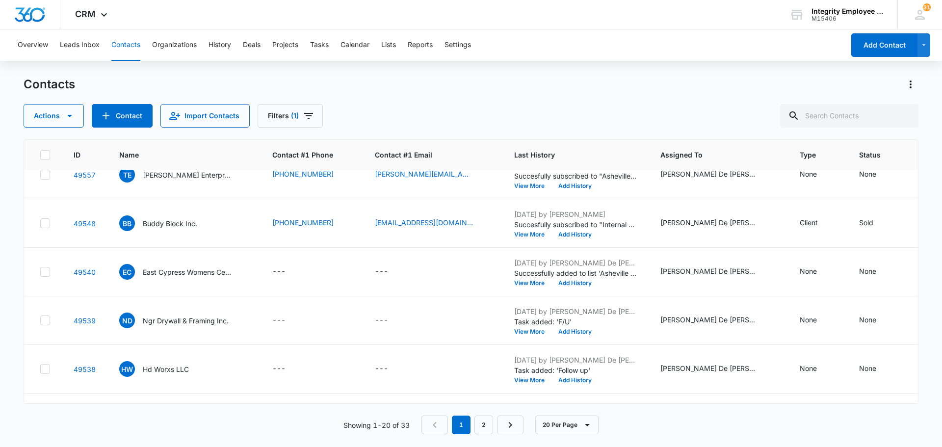
scroll to position [549, 0]
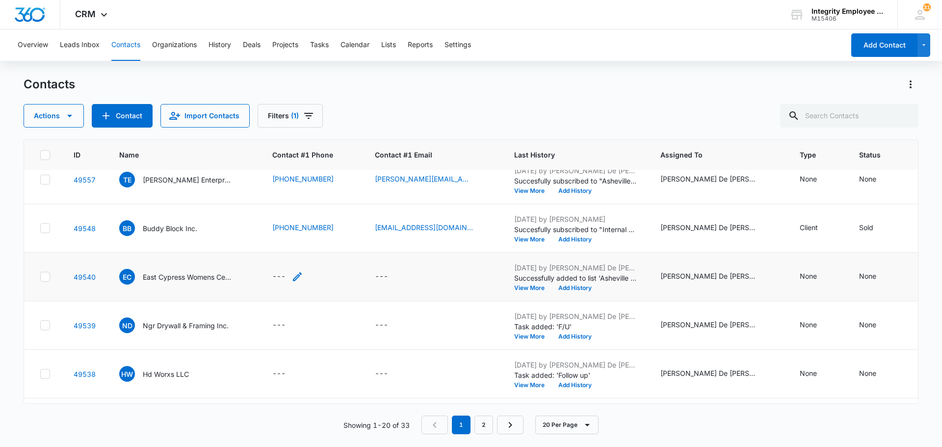
click at [285, 278] on div "---" at bounding box center [278, 277] width 13 height 12
click at [275, 221] on input "Contact #1 Phone" at bounding box center [293, 214] width 124 height 24
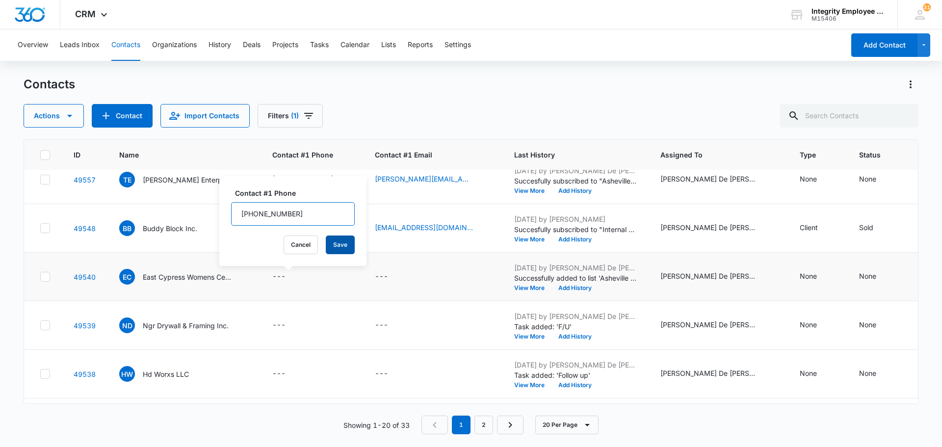
type input "[PHONE_NUMBER]"
click at [334, 245] on button "Save" at bounding box center [340, 244] width 29 height 19
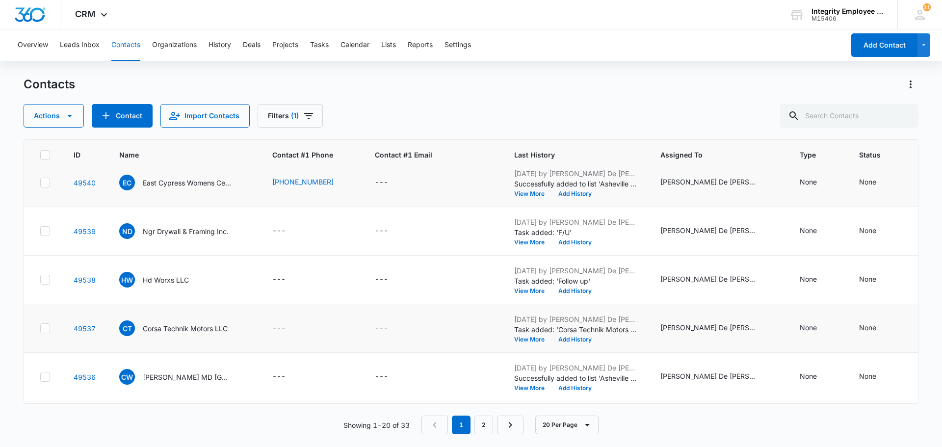
scroll to position [647, 0]
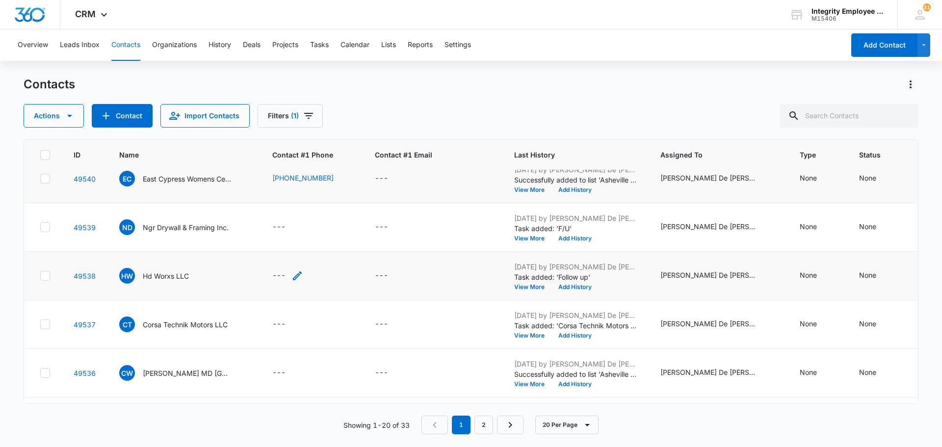
click at [273, 277] on div "---" at bounding box center [278, 276] width 13 height 12
click at [272, 208] on input "Contact #1 Phone" at bounding box center [293, 213] width 124 height 24
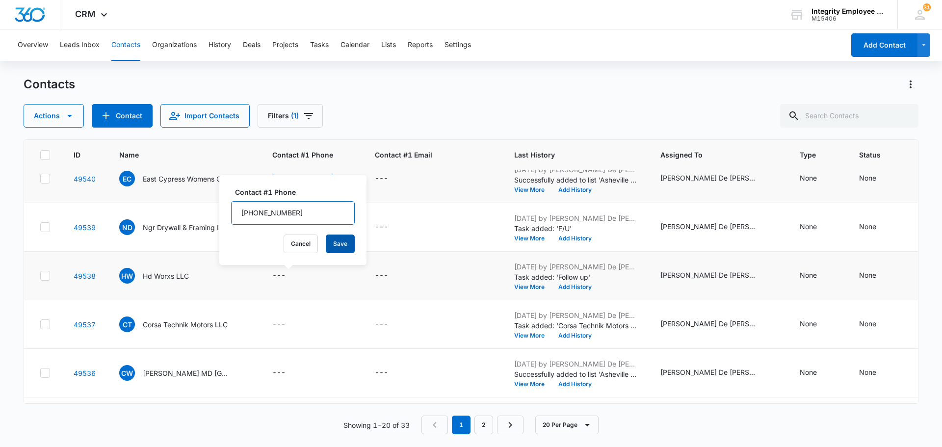
type input "[PHONE_NUMBER]"
click at [333, 240] on button "Save" at bounding box center [340, 243] width 29 height 19
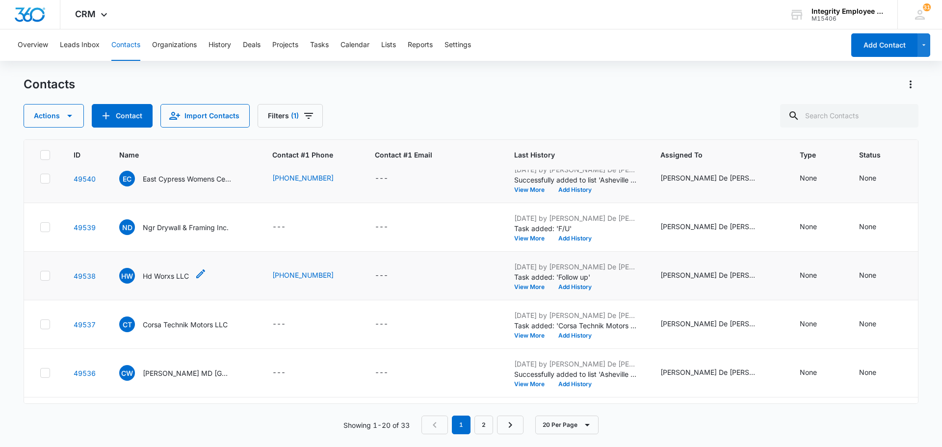
click at [162, 274] on p "Hd Worxs LLC" at bounding box center [166, 276] width 46 height 10
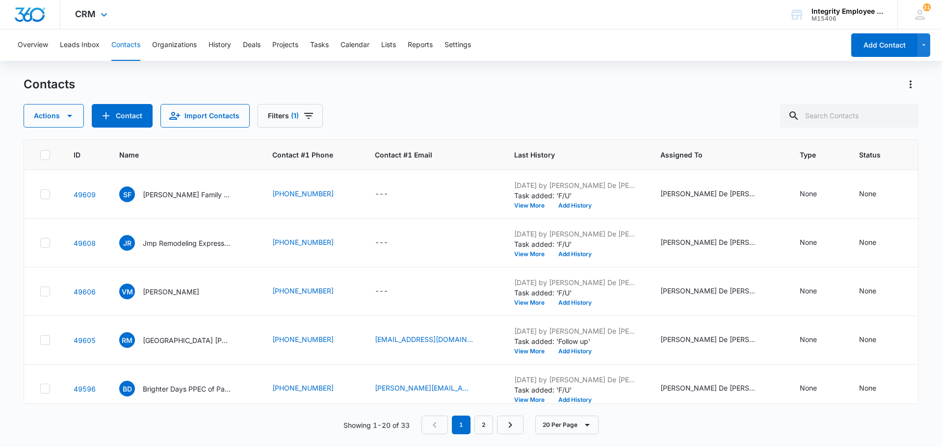
scroll to position [647, 0]
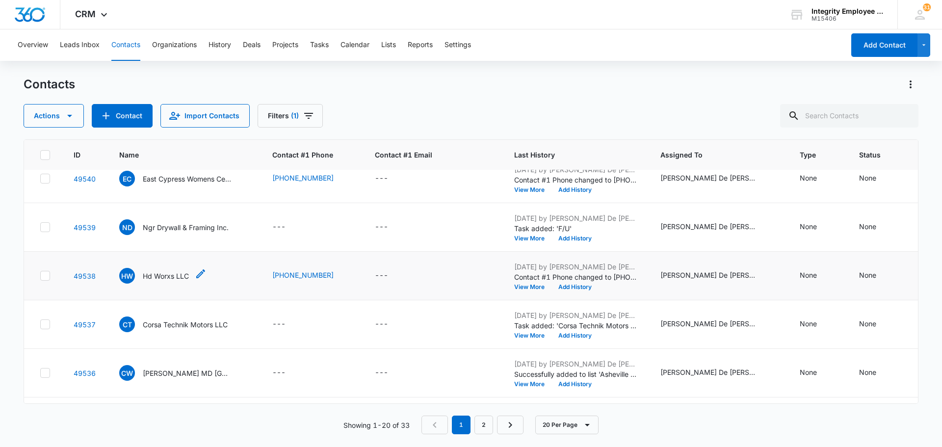
click at [181, 272] on p "Hd Worxs LLC" at bounding box center [166, 276] width 46 height 10
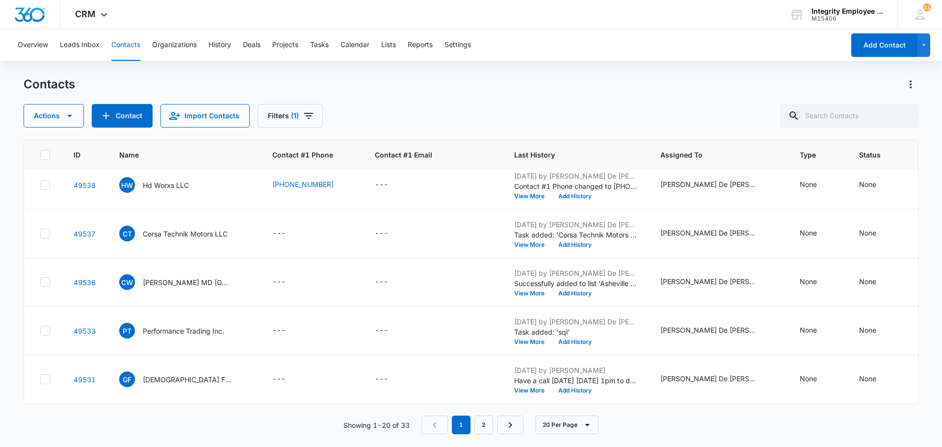
scroll to position [745, 0]
click at [280, 276] on div "---" at bounding box center [278, 282] width 13 height 12
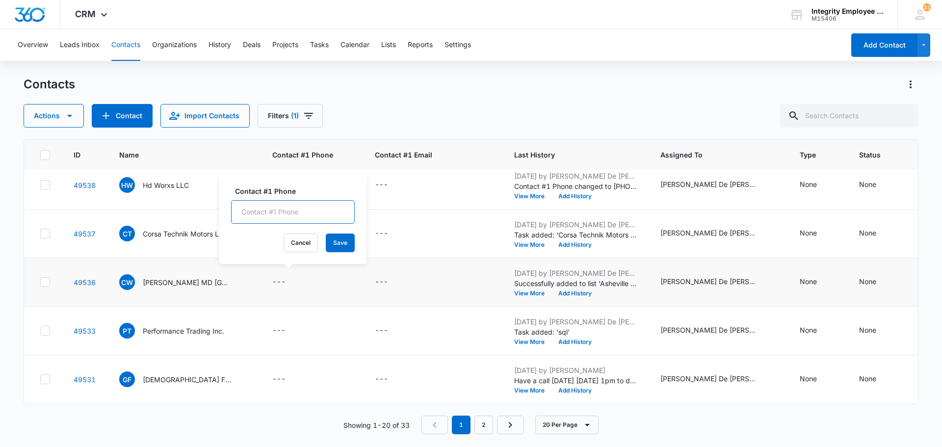
click at [259, 210] on input "Contact #1 Phone" at bounding box center [293, 212] width 124 height 24
type input "[PHONE_NUMBER]"
click at [330, 243] on button "Save" at bounding box center [340, 242] width 29 height 19
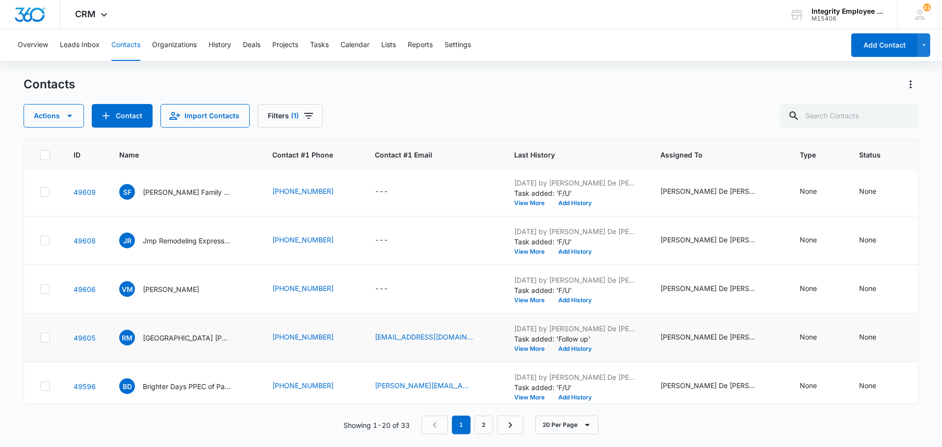
scroll to position [0, 0]
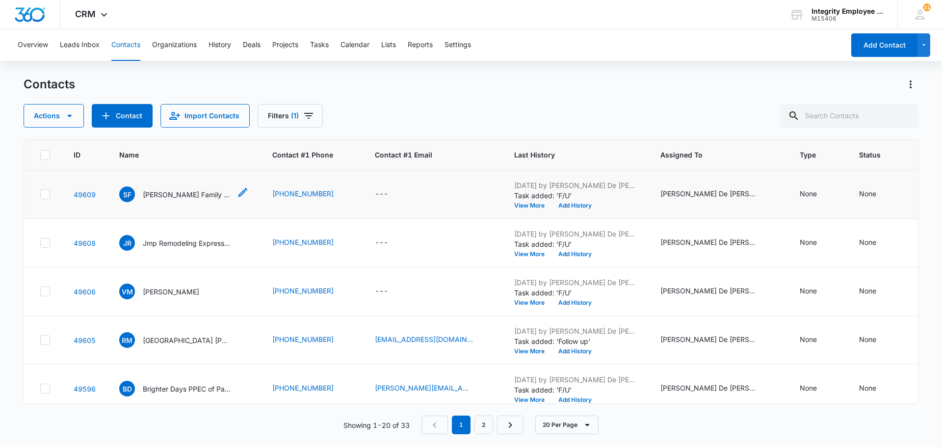
click at [216, 192] on p "[PERSON_NAME] Family Cleaning Services" at bounding box center [187, 194] width 88 height 10
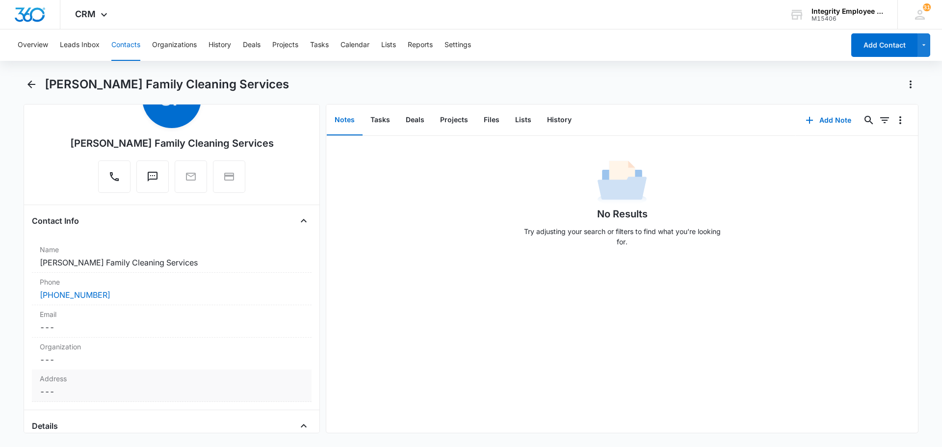
scroll to position [147, 0]
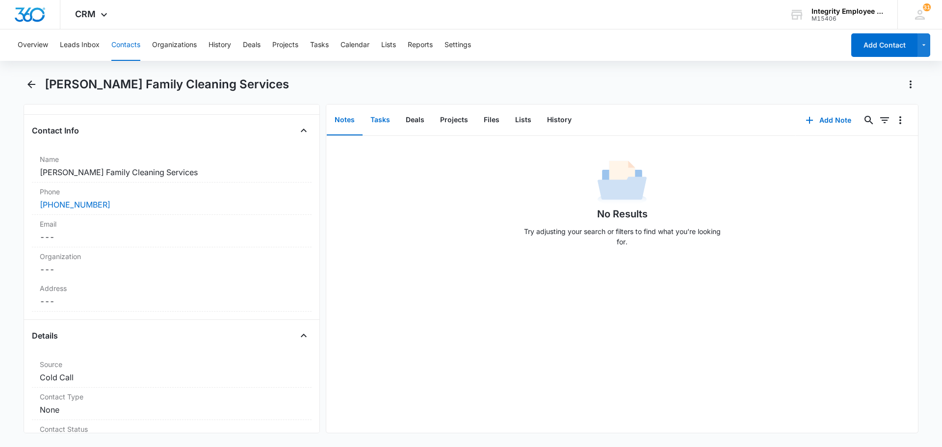
click at [387, 118] on button "Tasks" at bounding box center [379, 120] width 35 height 30
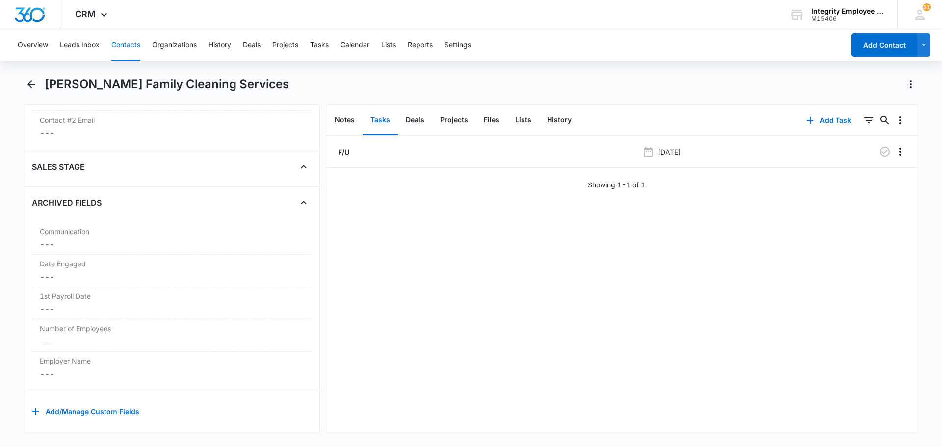
scroll to position [1481, 0]
click at [436, 259] on div "F/U [DATE] Showing 1-1 of 1" at bounding box center [622, 284] width 592 height 297
